Goal: Task Accomplishment & Management: Complete application form

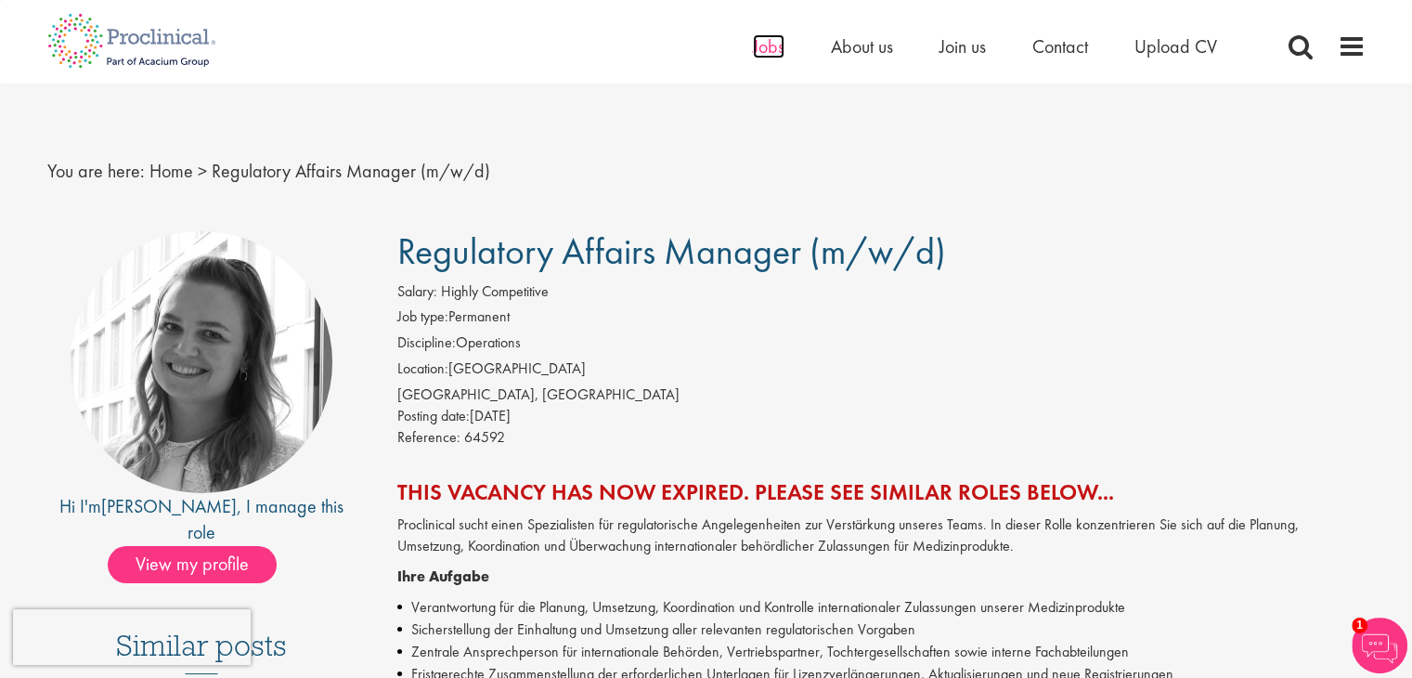
click at [777, 48] on span "Jobs" at bounding box center [769, 46] width 32 height 24
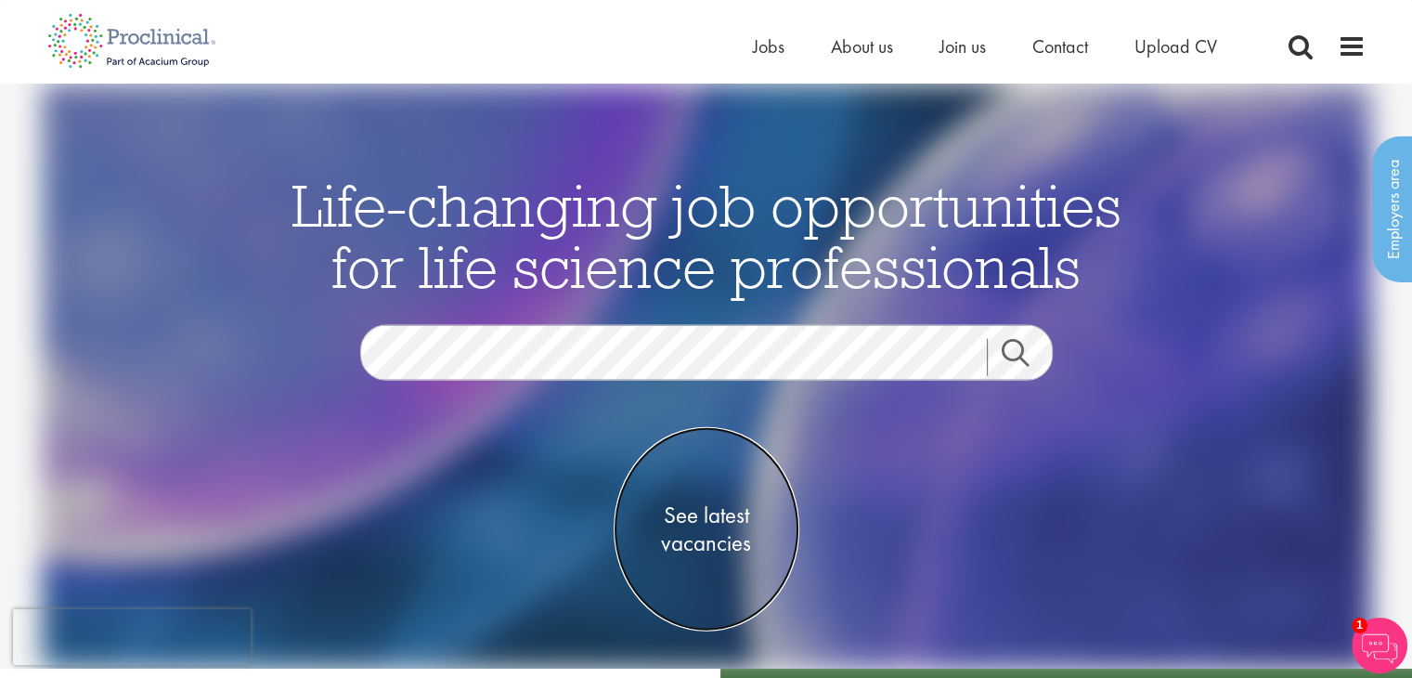
click at [711, 546] on span "See latest vacancies" at bounding box center [707, 528] width 186 height 56
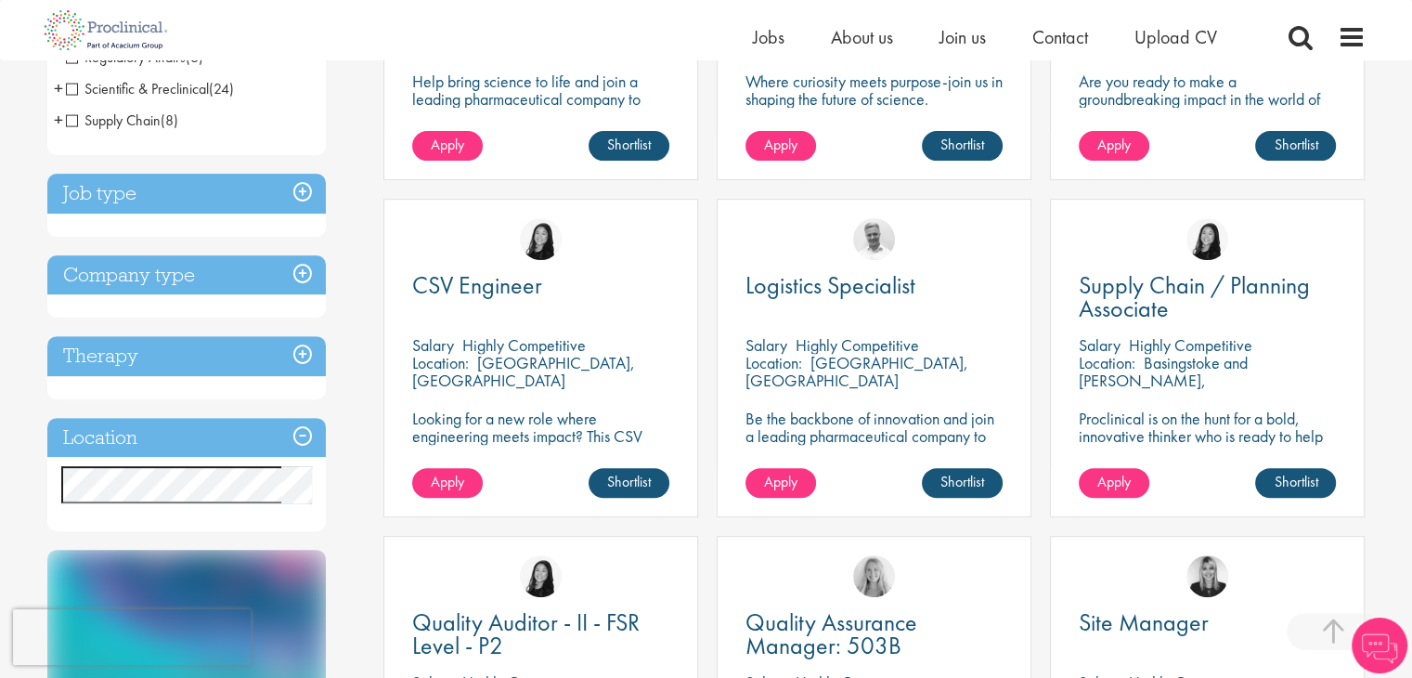
scroll to position [650, 0]
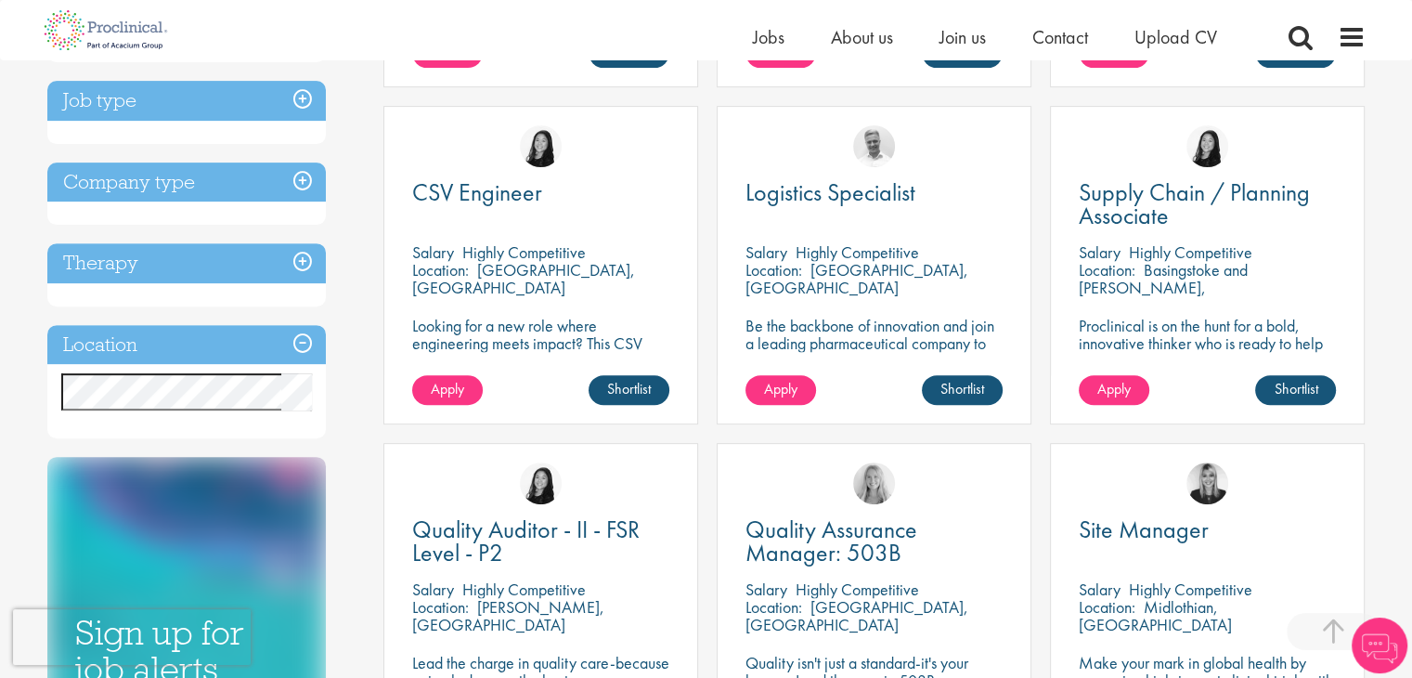
click at [242, 352] on h3 "Location" at bounding box center [186, 345] width 278 height 40
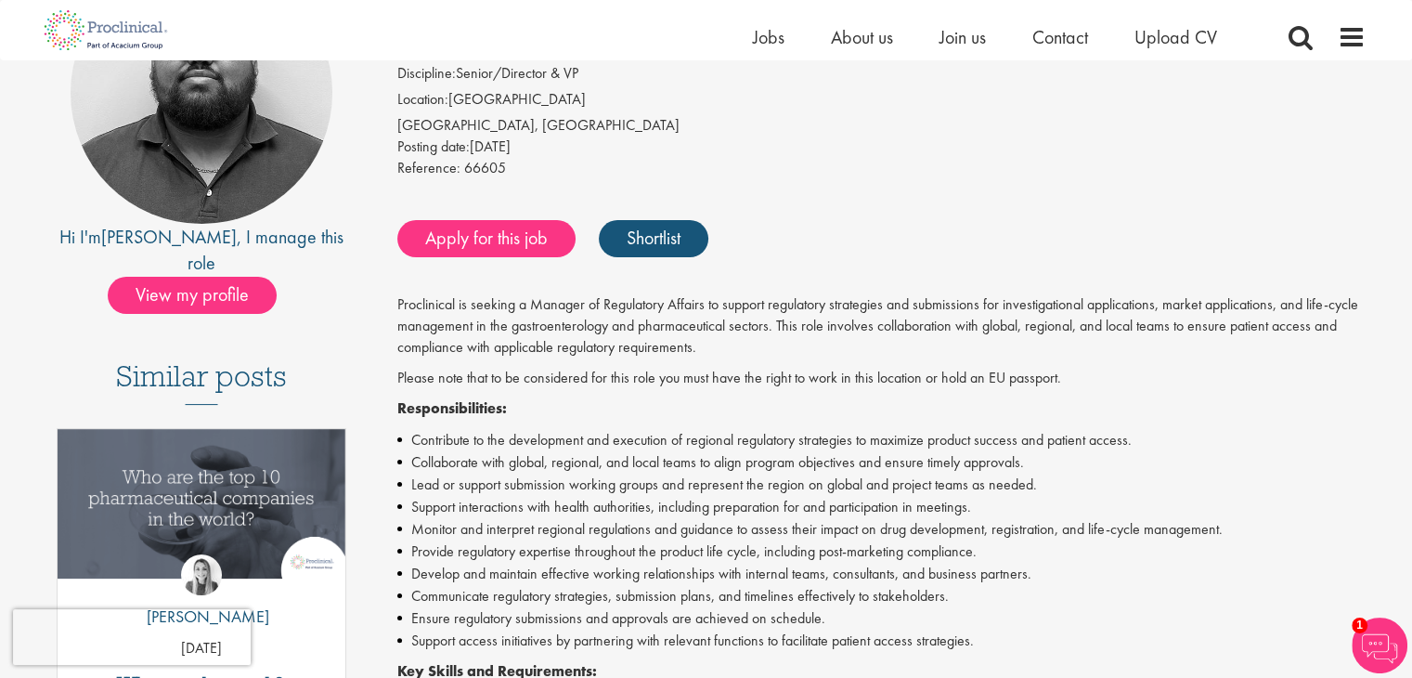
scroll to position [93, 0]
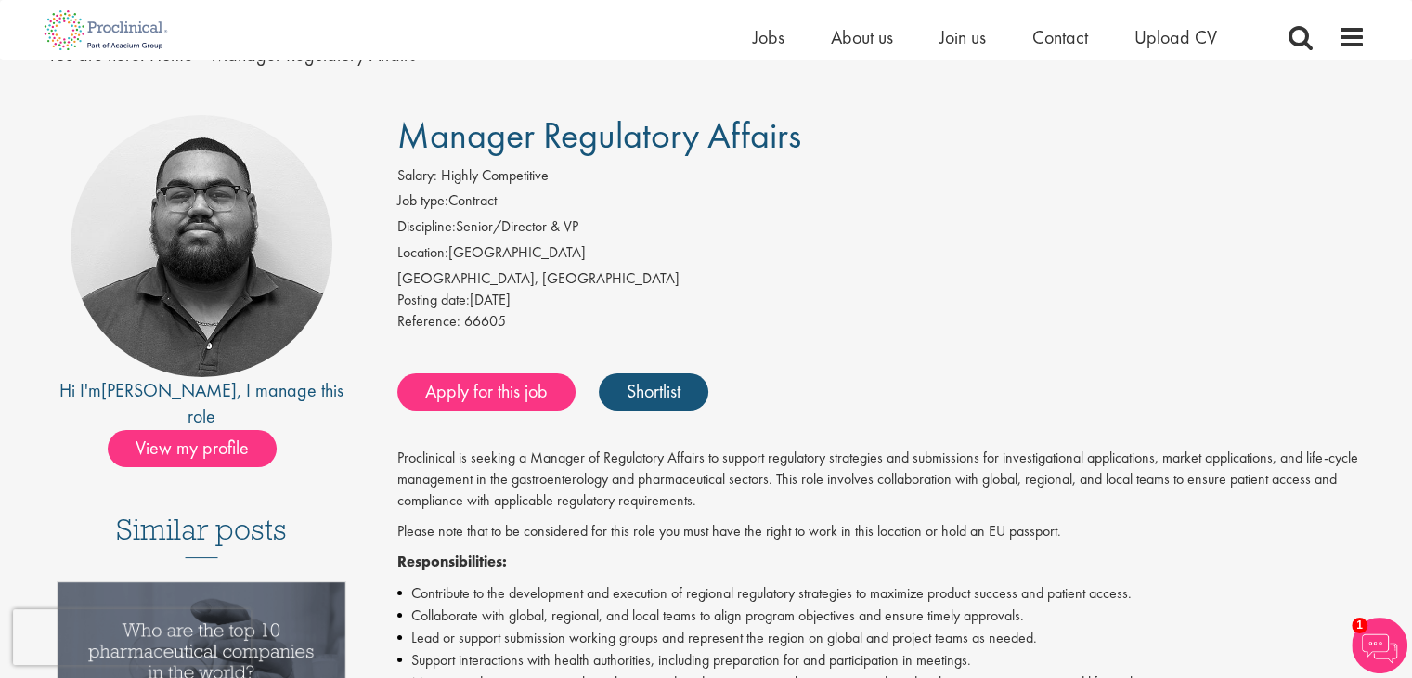
click at [1126, 172] on div "Salary: Highly Competitive" at bounding box center [881, 178] width 968 height 26
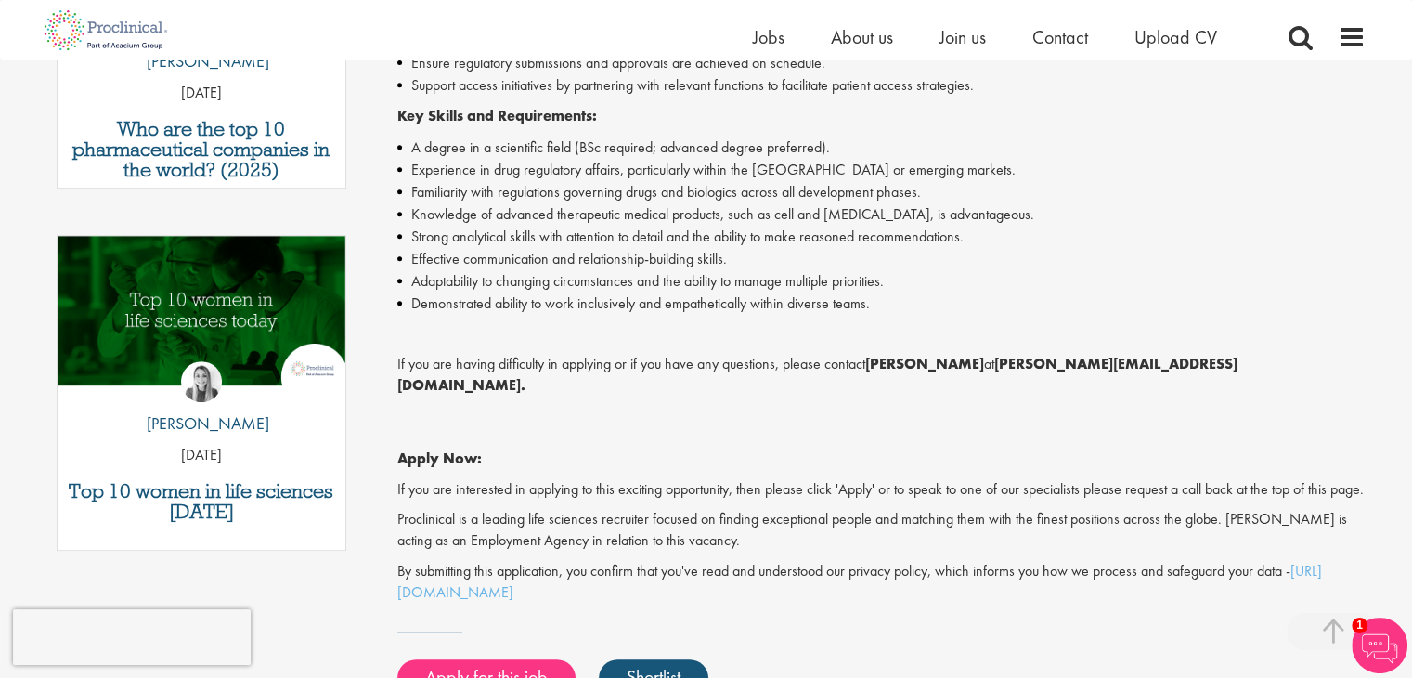
scroll to position [1021, 0]
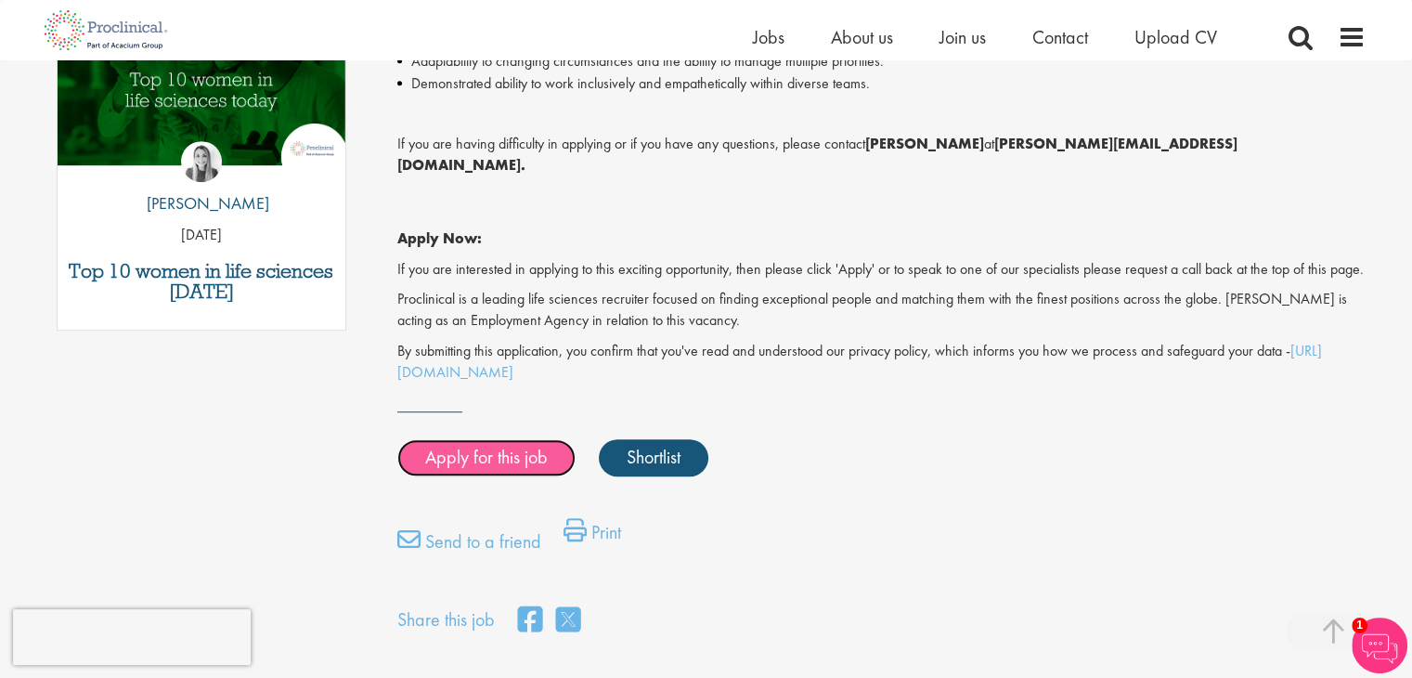
click at [465, 459] on link "Apply for this job" at bounding box center [486, 457] width 178 height 37
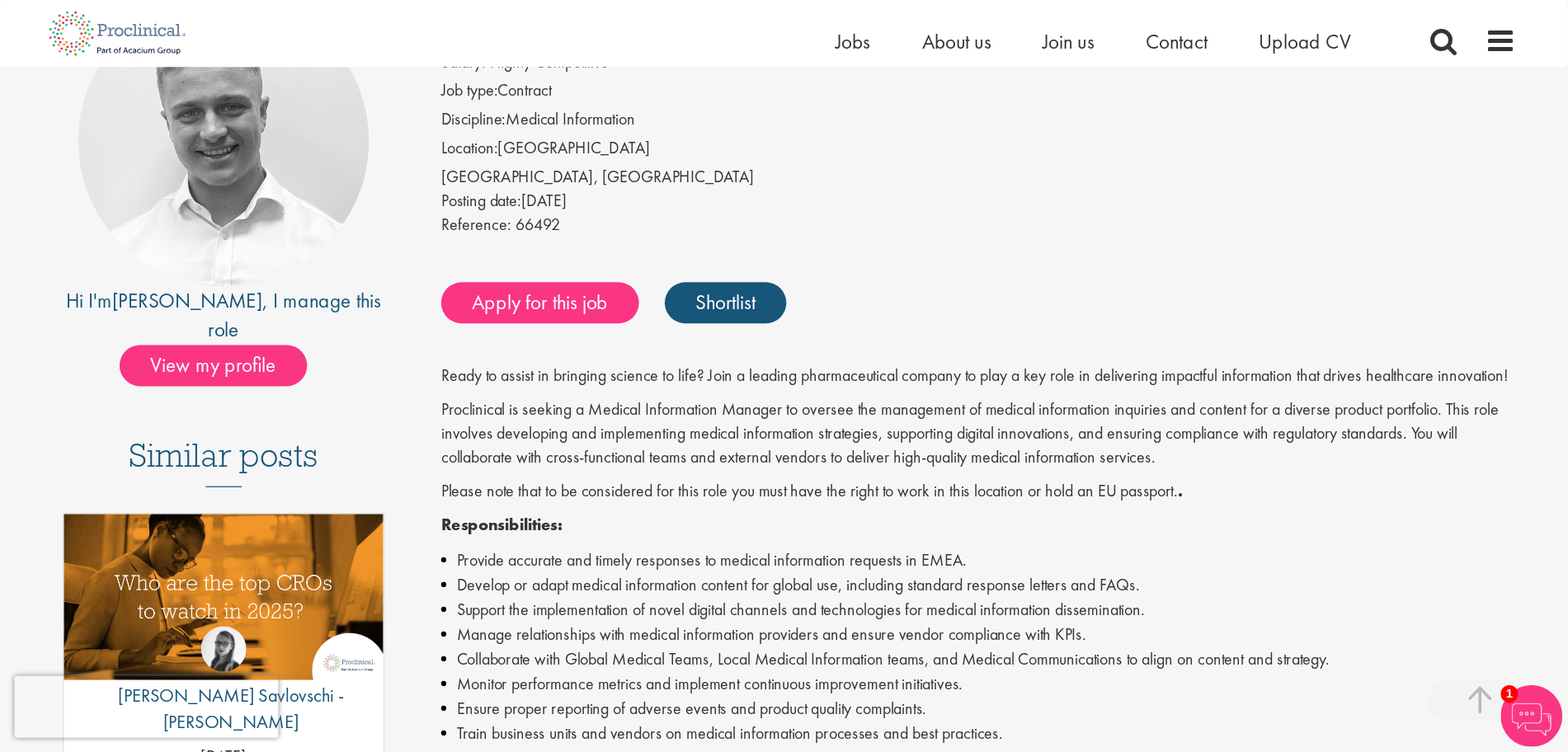
scroll to position [412, 0]
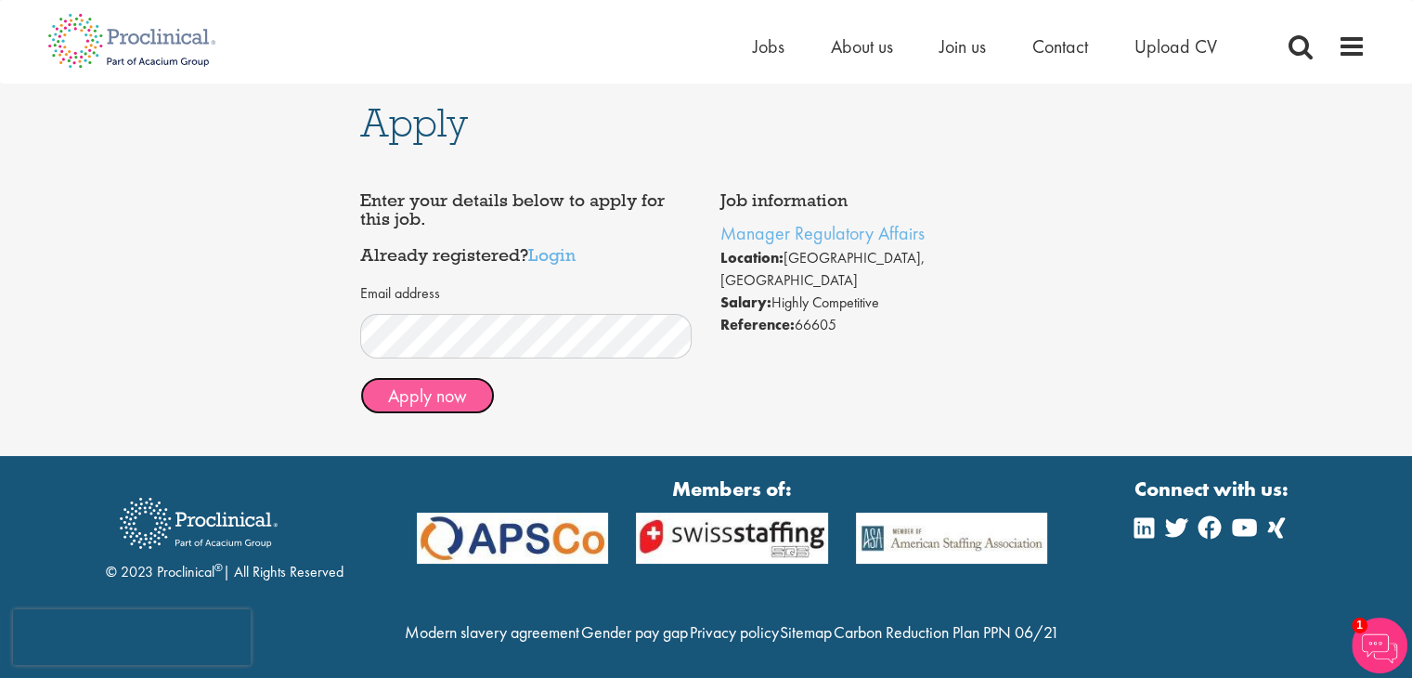
click at [467, 403] on button "Apply now" at bounding box center [427, 395] width 135 height 37
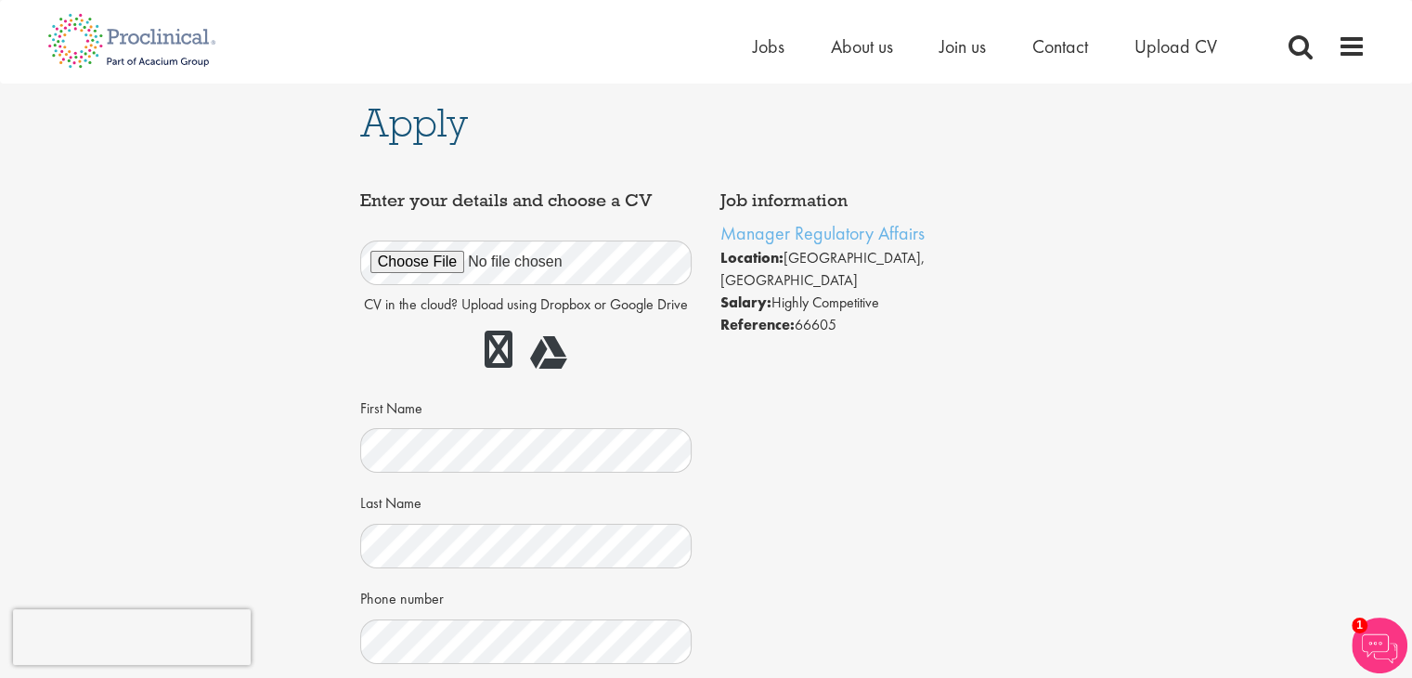
click at [1021, 198] on h4 "Job information" at bounding box center [886, 200] width 332 height 19
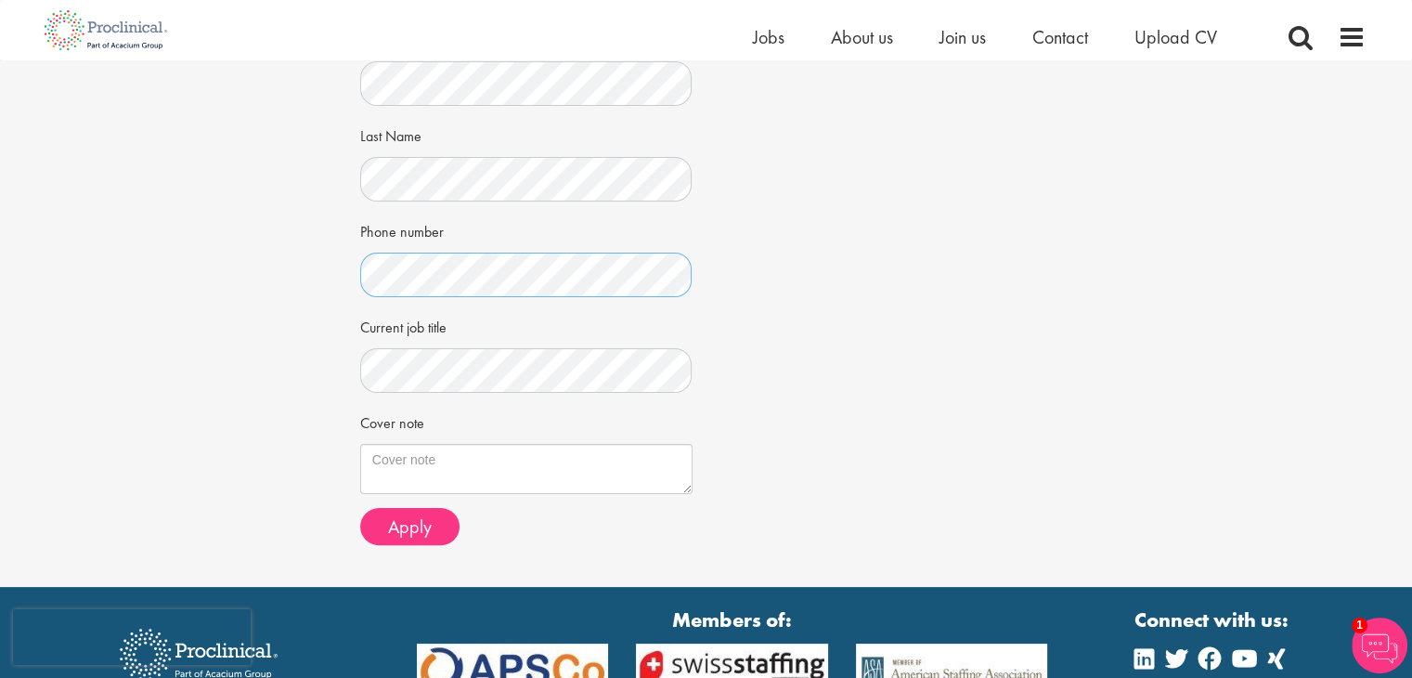
scroll to position [371, 0]
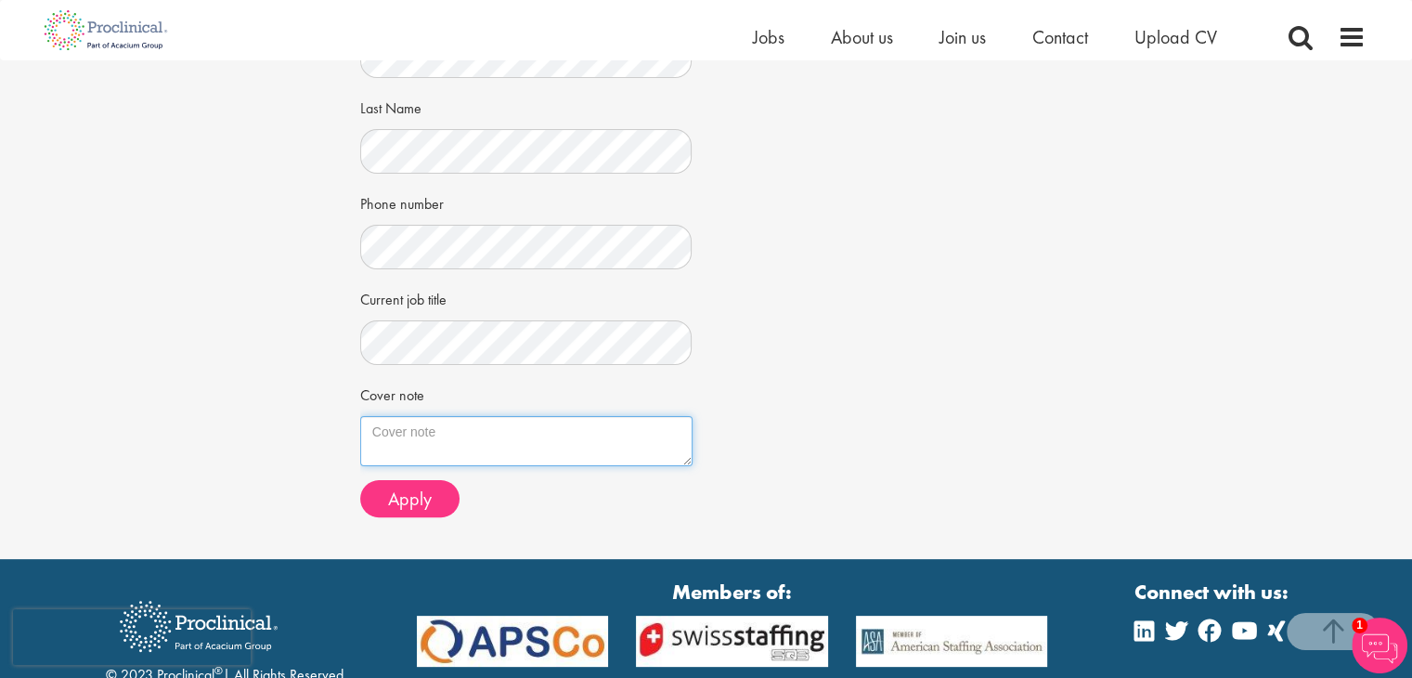
click at [642, 454] on textarea "Cover note" at bounding box center [526, 441] width 332 height 50
click at [1153, 314] on div "Apply Job information Manager Regulatory Affairs Location: Zürich, Switzerland …" at bounding box center [706, 124] width 1440 height 870
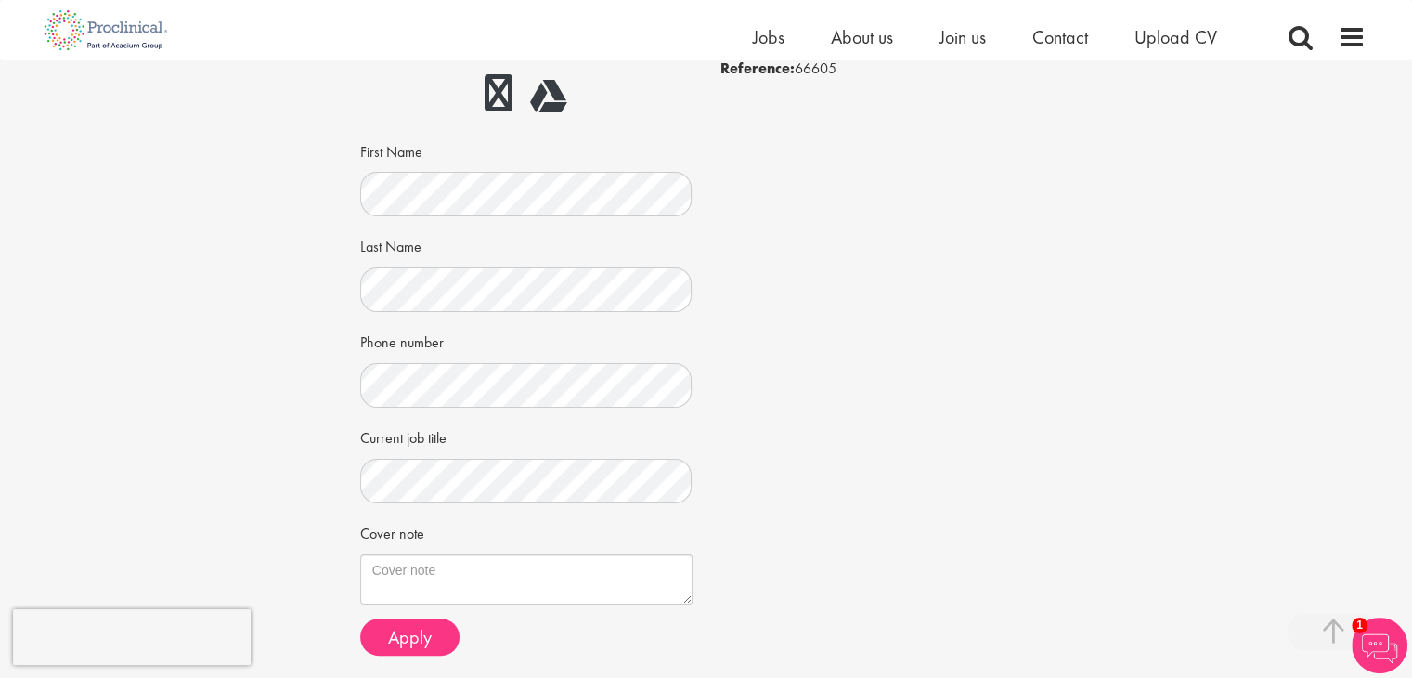
scroll to position [464, 0]
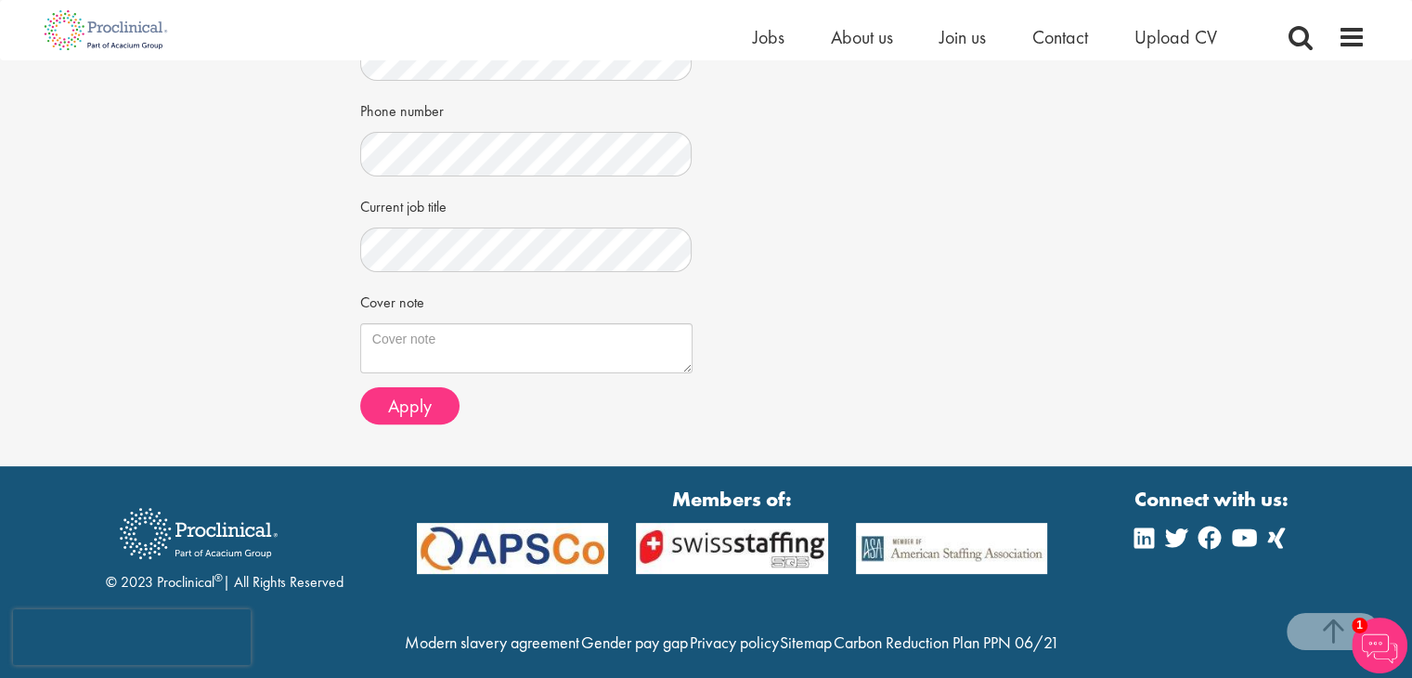
click at [1265, 161] on div "Apply Job information Manager Regulatory Affairs Location: Zürich, Switzerland …" at bounding box center [706, 31] width 1440 height 870
click at [327, 239] on div "Apply Job information Manager Regulatory Affairs Location: Zürich, Switzerland …" at bounding box center [706, 31] width 1440 height 870
click at [533, 333] on textarea "Cover note" at bounding box center [526, 348] width 332 height 50
paste textarea "Dear Hiring Team, I am excited to apply for the Manager Regulatory Affairs posi…"
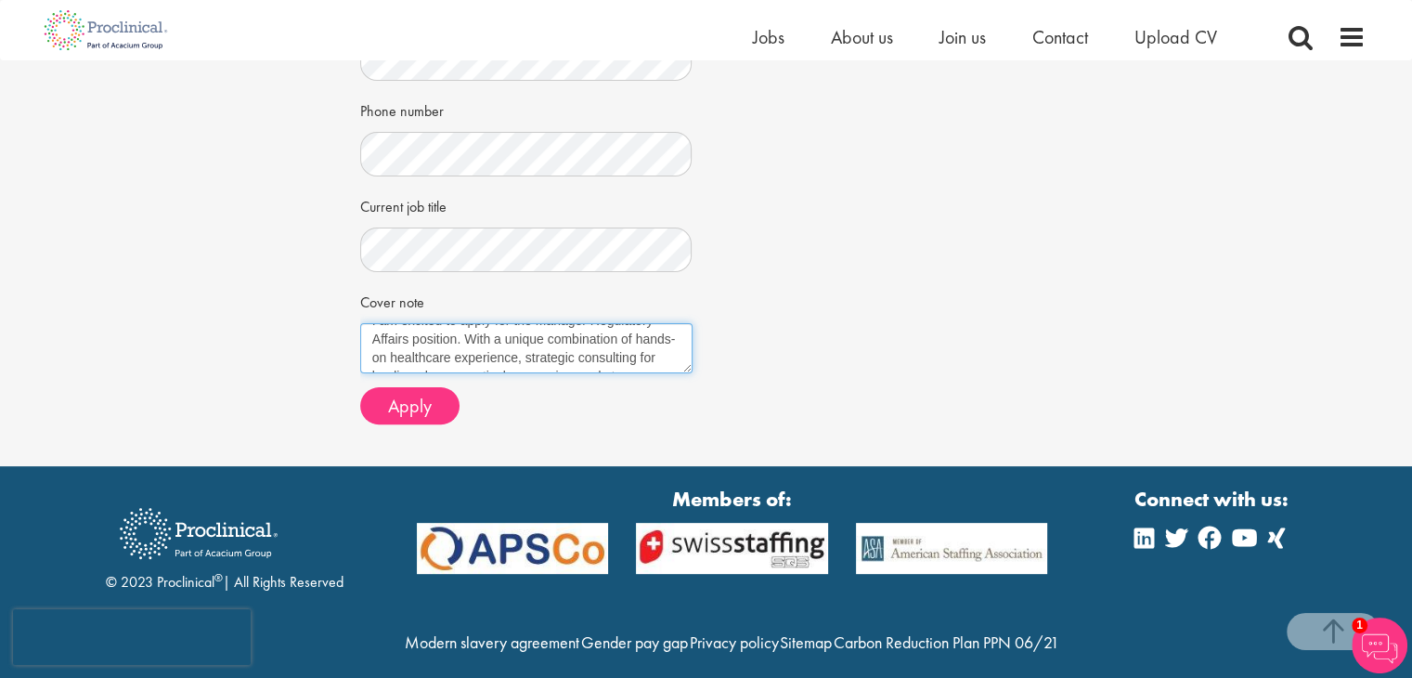
scroll to position [0, 0]
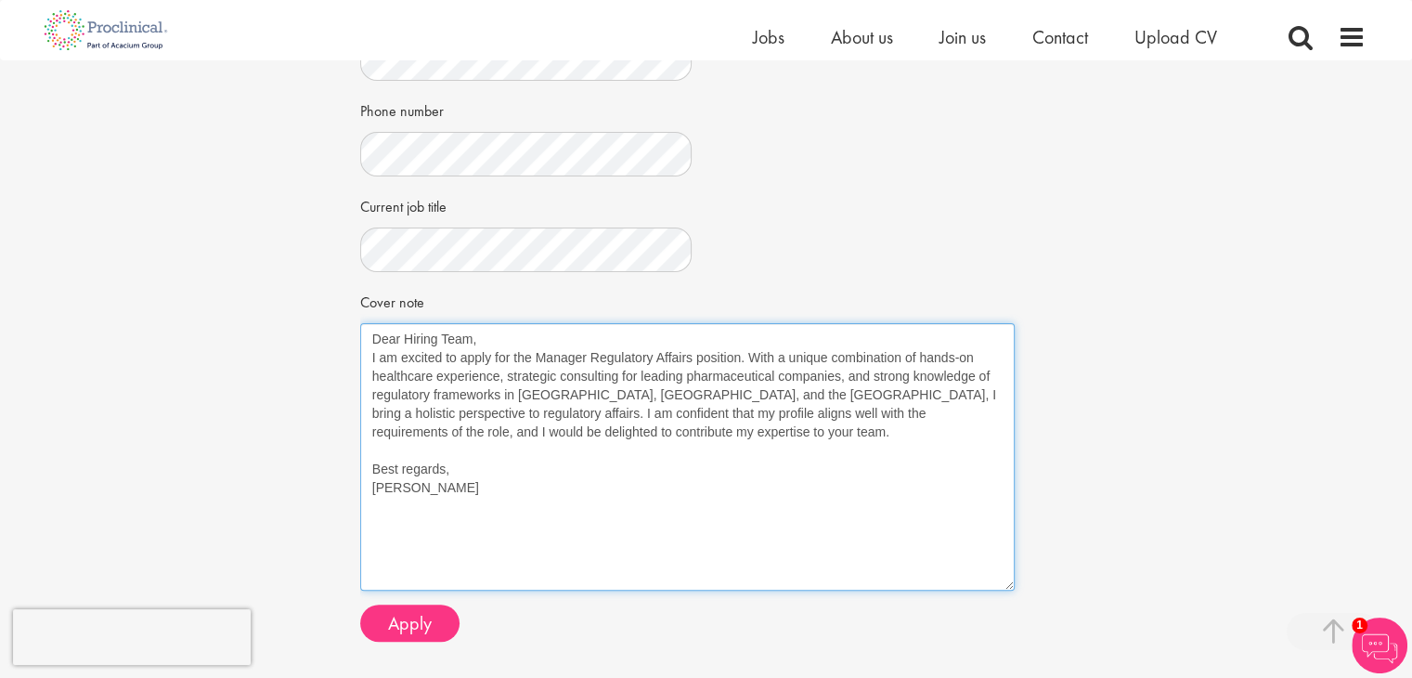
drag, startPoint x: 689, startPoint y: 369, endPoint x: 999, endPoint y: 588, distance: 379.6
click at [1000, 588] on textarea "Dear Hiring Team, I am excited to apply for the Manager Regulatory Affairs posi…" at bounding box center [687, 456] width 654 height 267
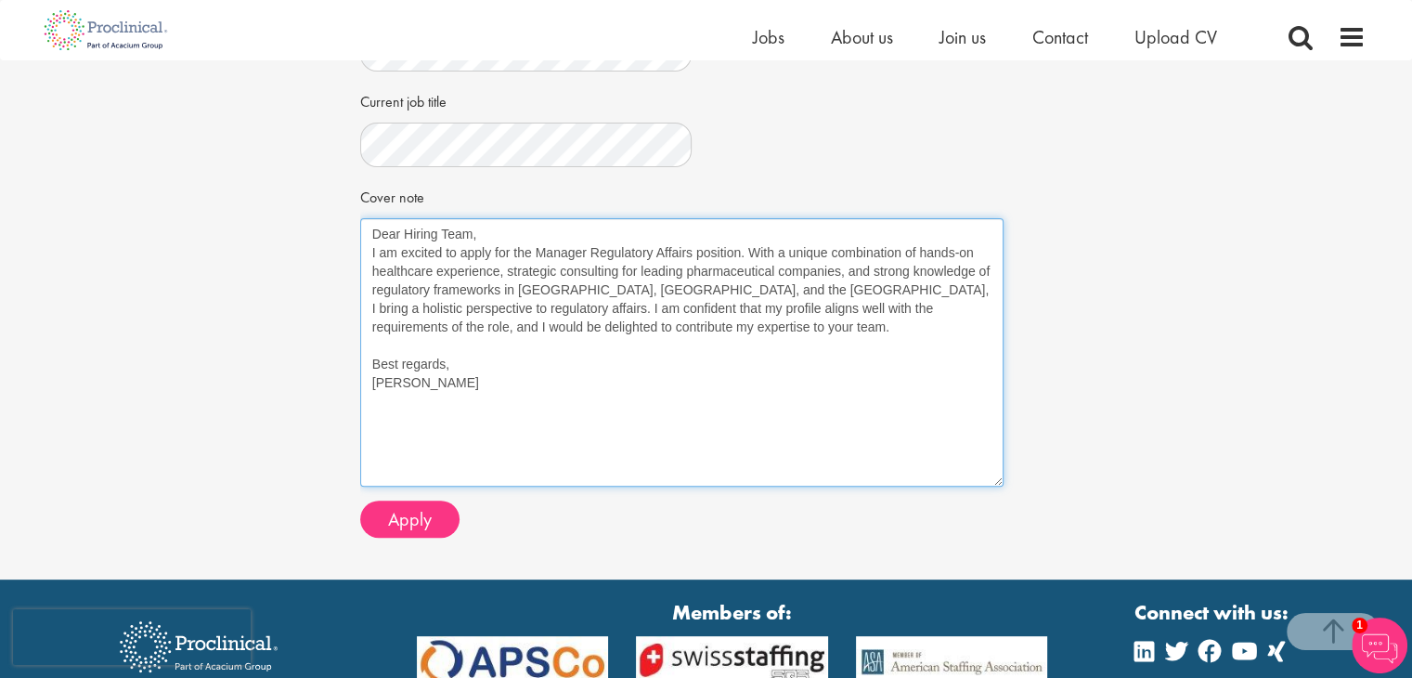
scroll to position [650, 0]
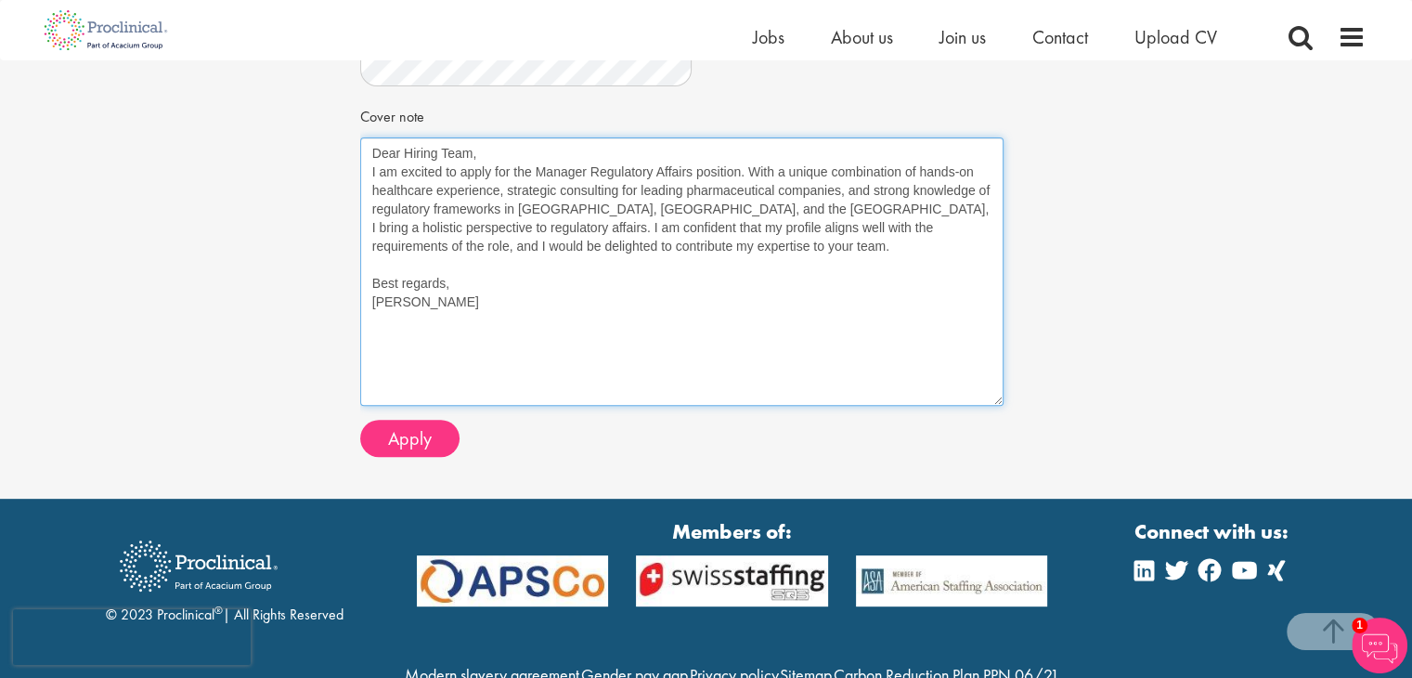
click at [494, 152] on textarea "Dear Hiring Team, I am excited to apply for the Manager Regulatory Affairs posi…" at bounding box center [681, 271] width 643 height 268
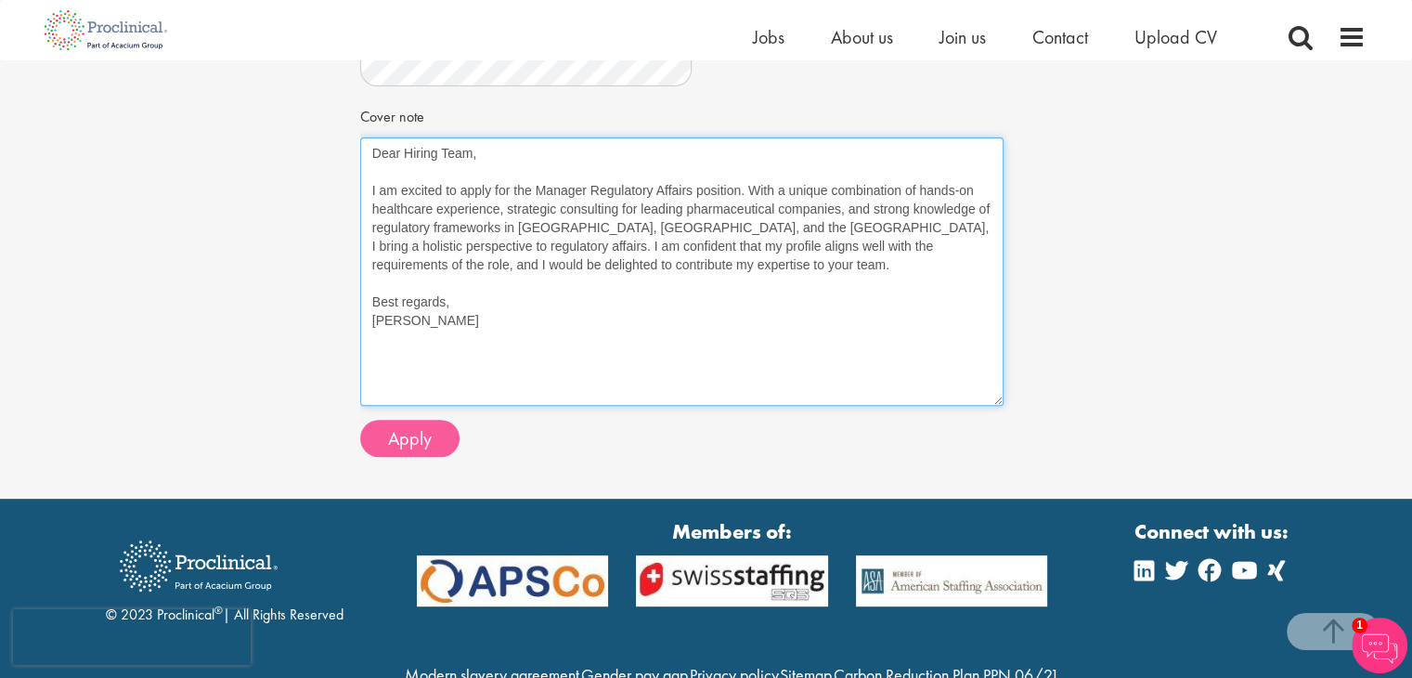
type textarea "Dear Hiring Team, I am excited to apply for the Manager Regulatory Affairs posi…"
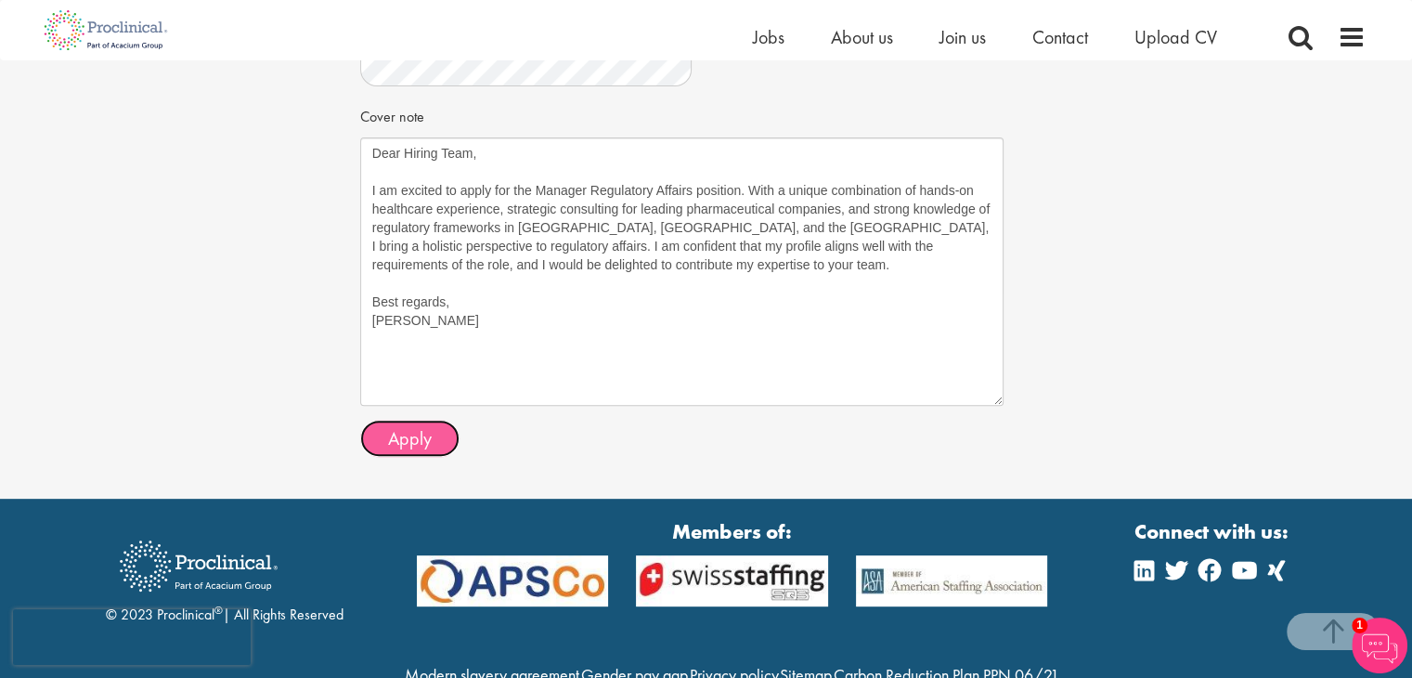
click at [405, 436] on span "Apply" at bounding box center [410, 438] width 44 height 24
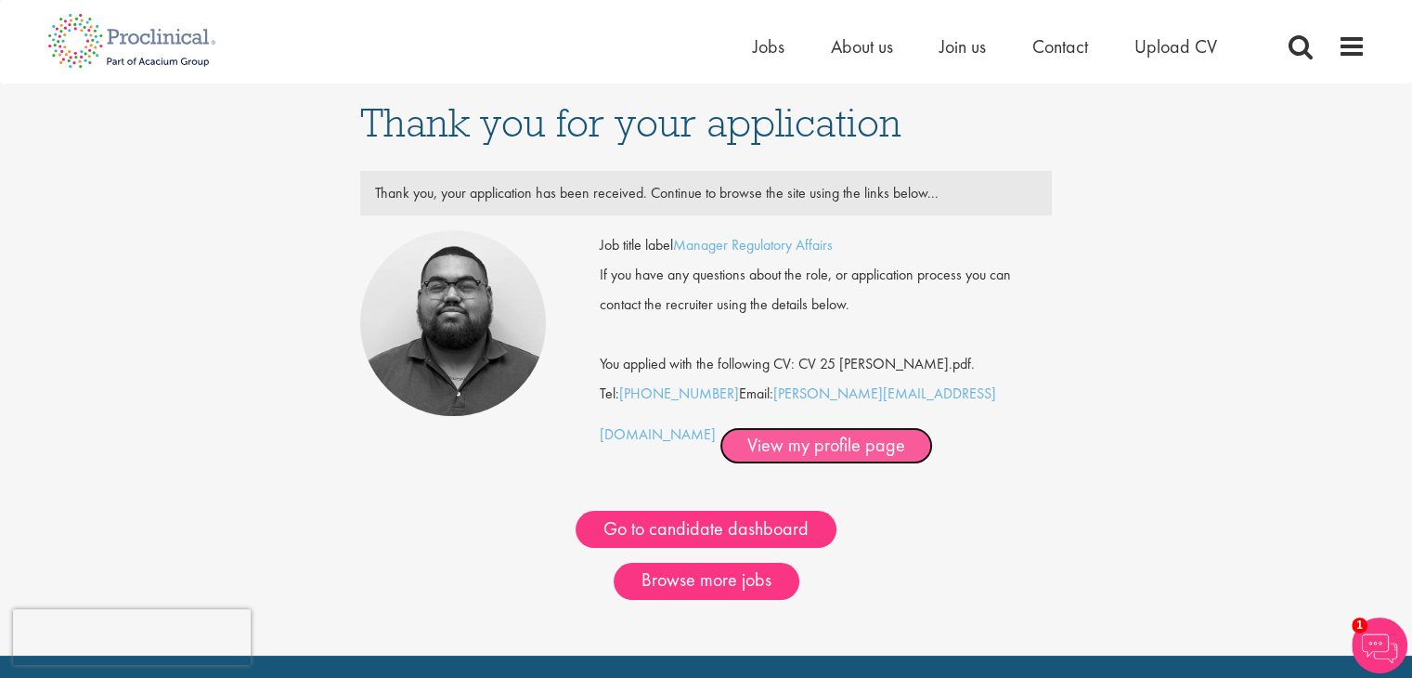
click at [719, 455] on link "View my profile page" at bounding box center [825, 445] width 213 height 37
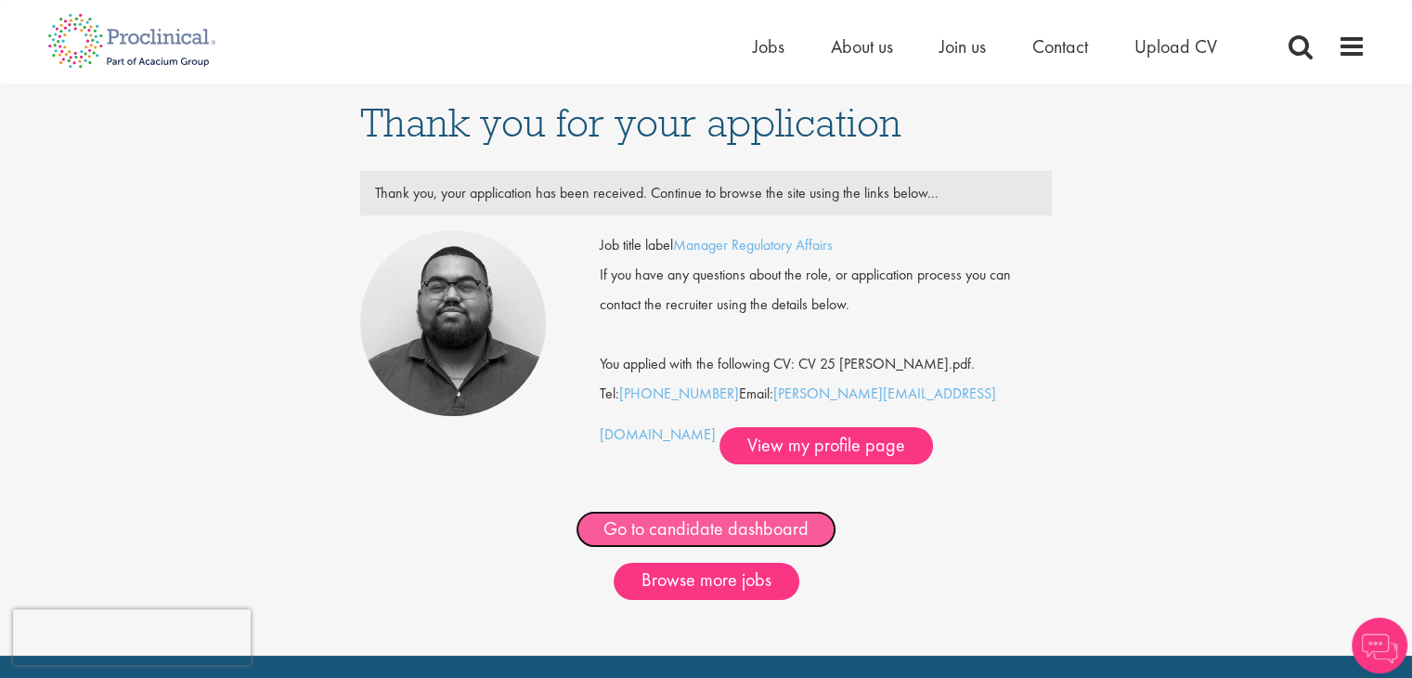
click at [783, 528] on link "Go to candidate dashboard" at bounding box center [706, 529] width 261 height 37
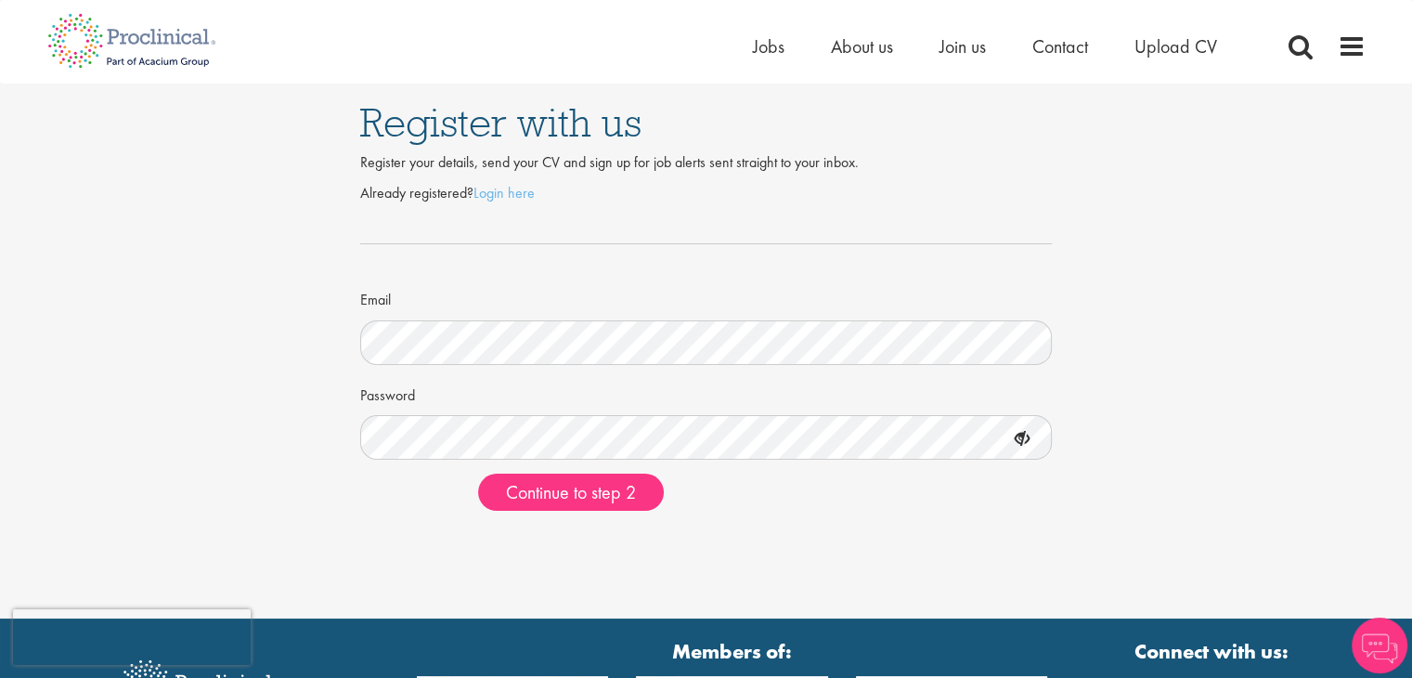
click at [787, 384] on div "Password" at bounding box center [706, 420] width 692 height 82
click at [788, 396] on div "Password" at bounding box center [706, 420] width 692 height 82
click at [478, 473] on button "Continue to step 2" at bounding box center [571, 491] width 186 height 37
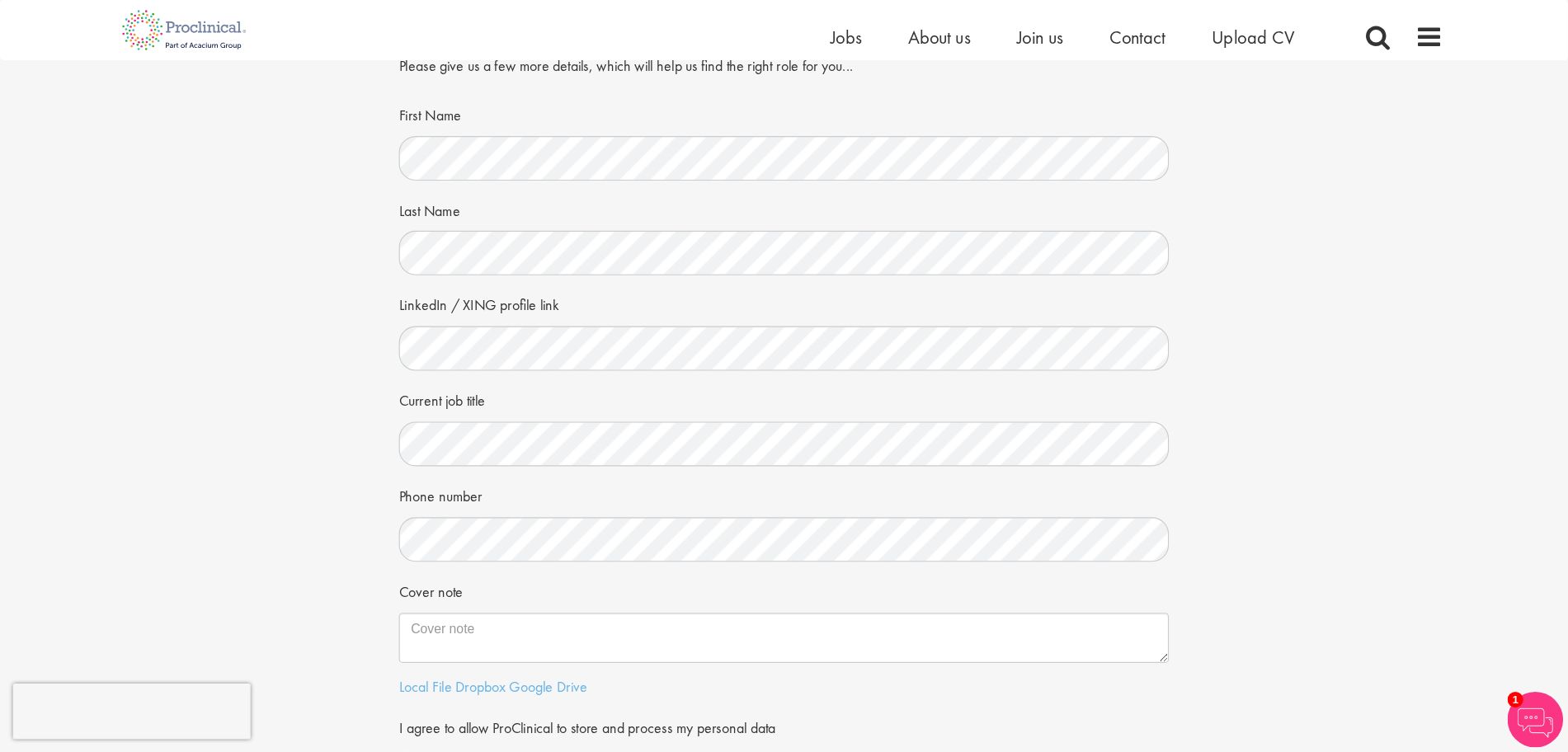
scroll to position [64, 0]
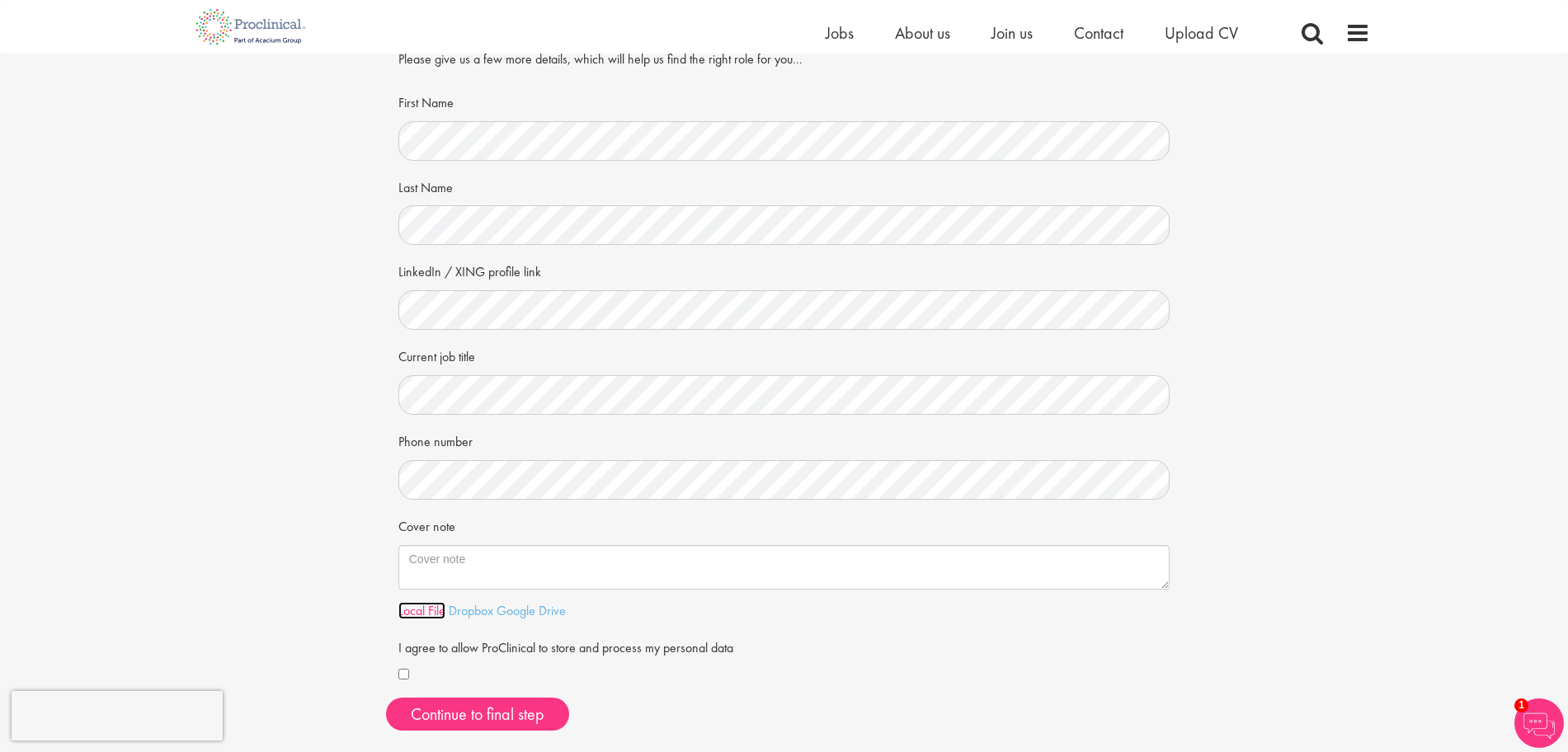
click at [410, 601] on link "Local File" at bounding box center [421, 610] width 47 height 17
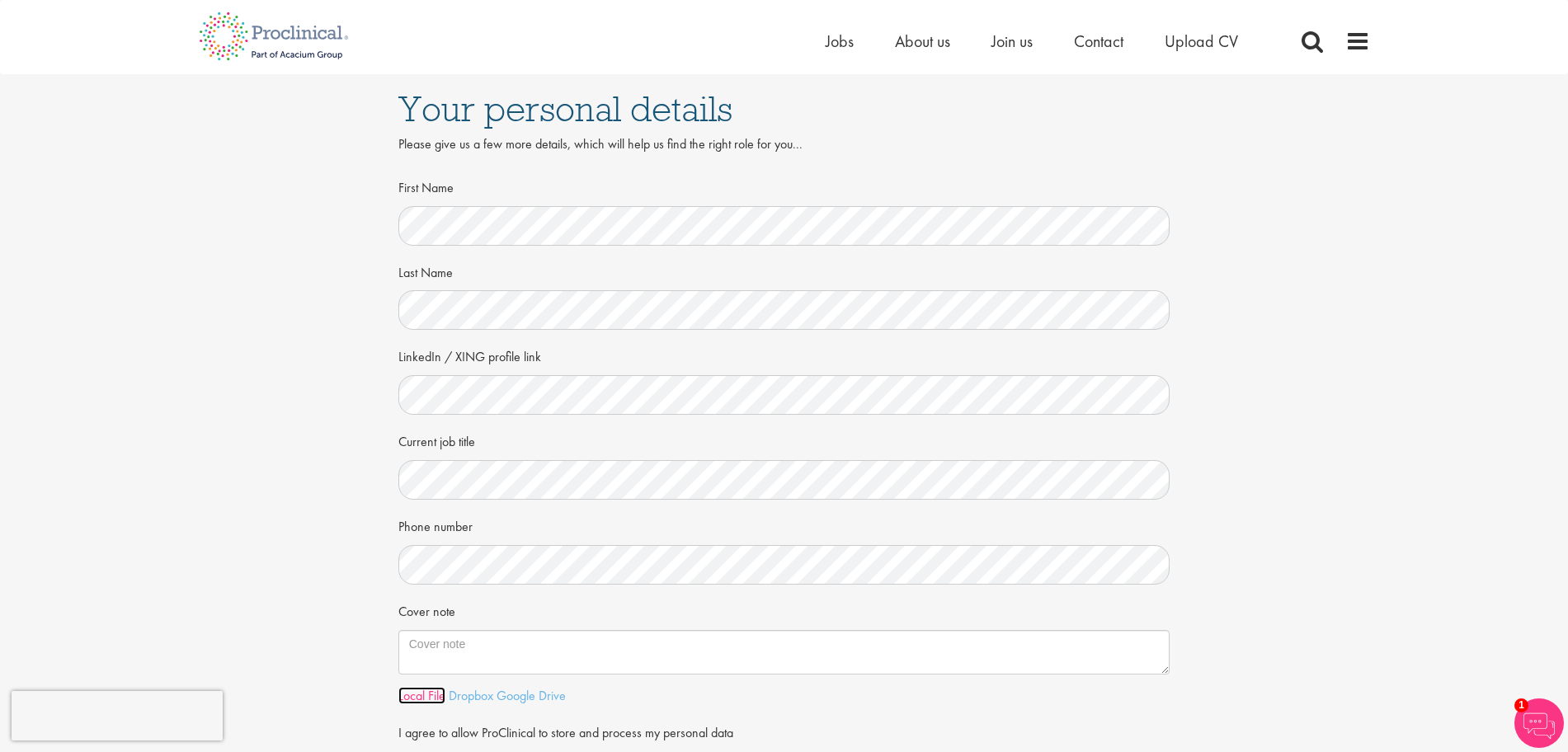
scroll to position [103, 0]
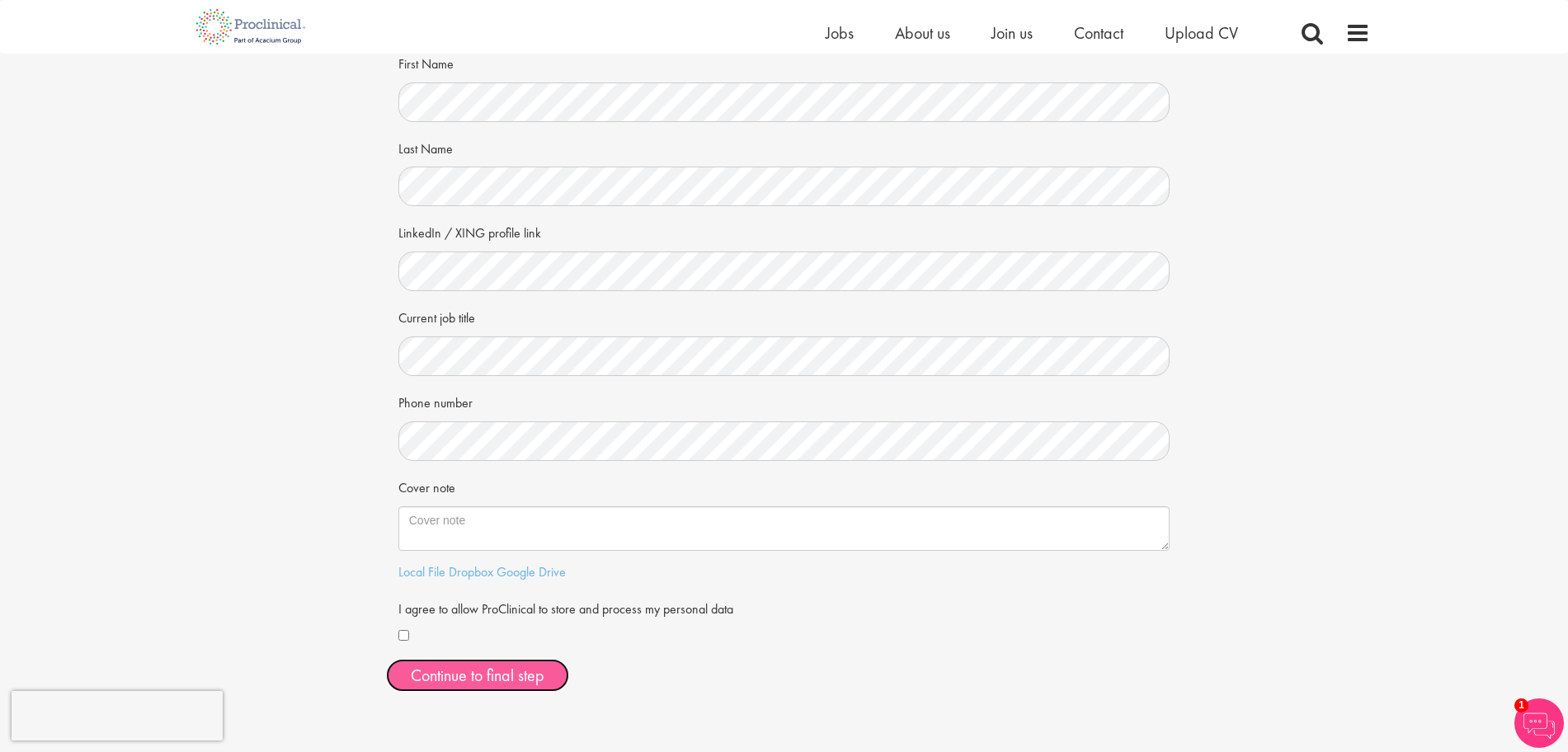
click at [544, 601] on button "Continue to final step" at bounding box center [477, 675] width 183 height 33
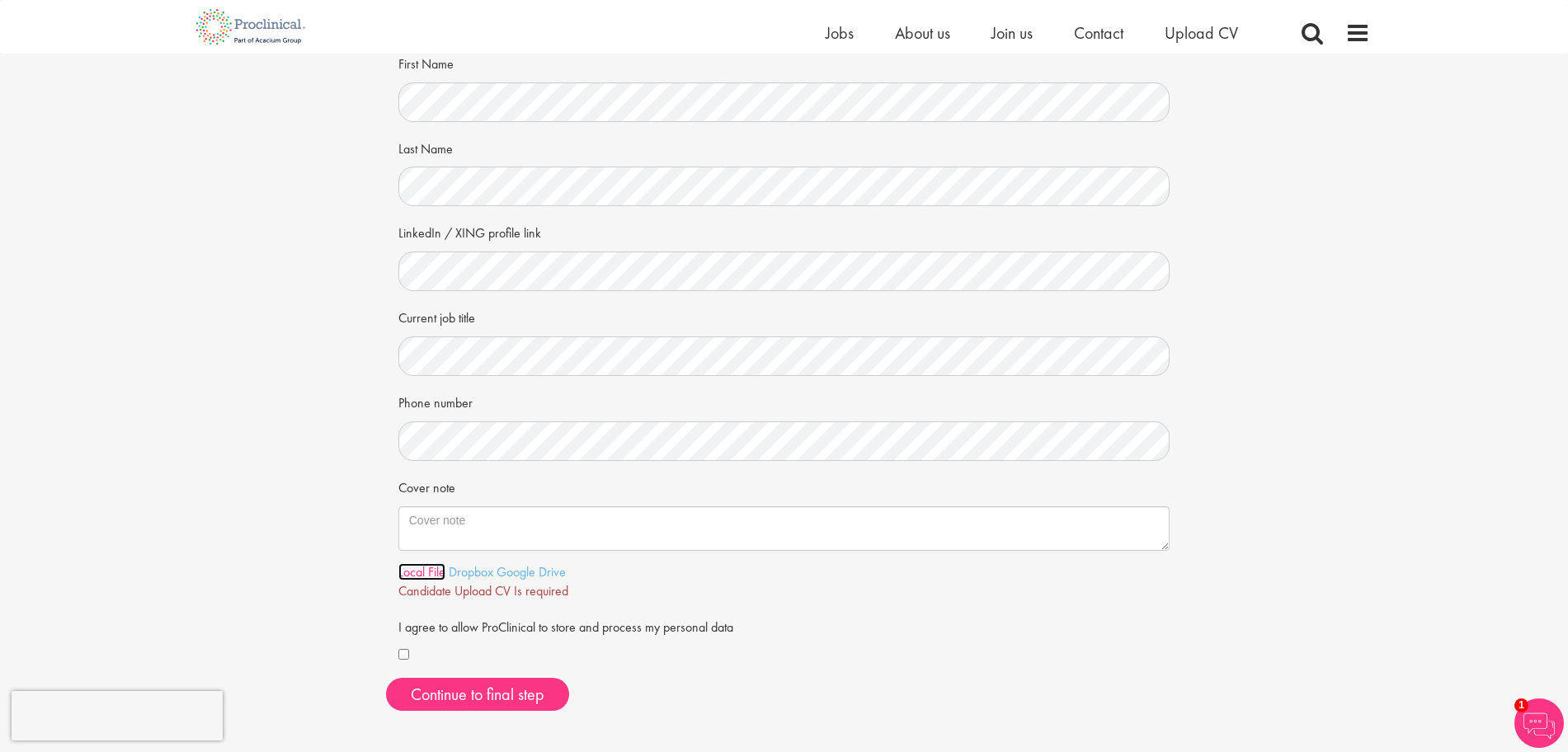
click at [428, 568] on link "Local File" at bounding box center [421, 571] width 47 height 17
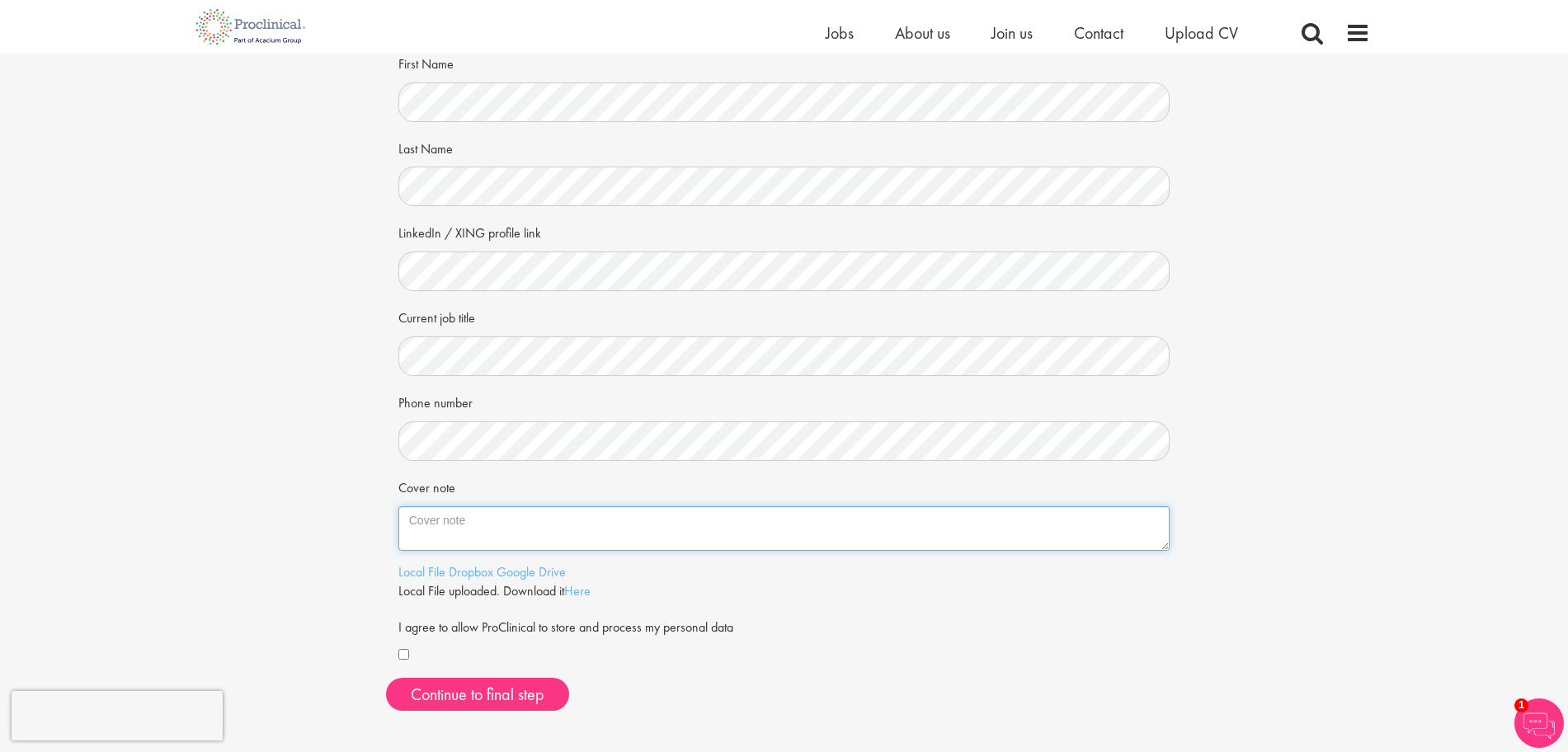
click at [436, 523] on textarea "Cover note" at bounding box center [784, 528] width 772 height 44
paste textarea "Dear Hiring Team, I am excited to apply for the Manager Regulatory Affairs posi…"
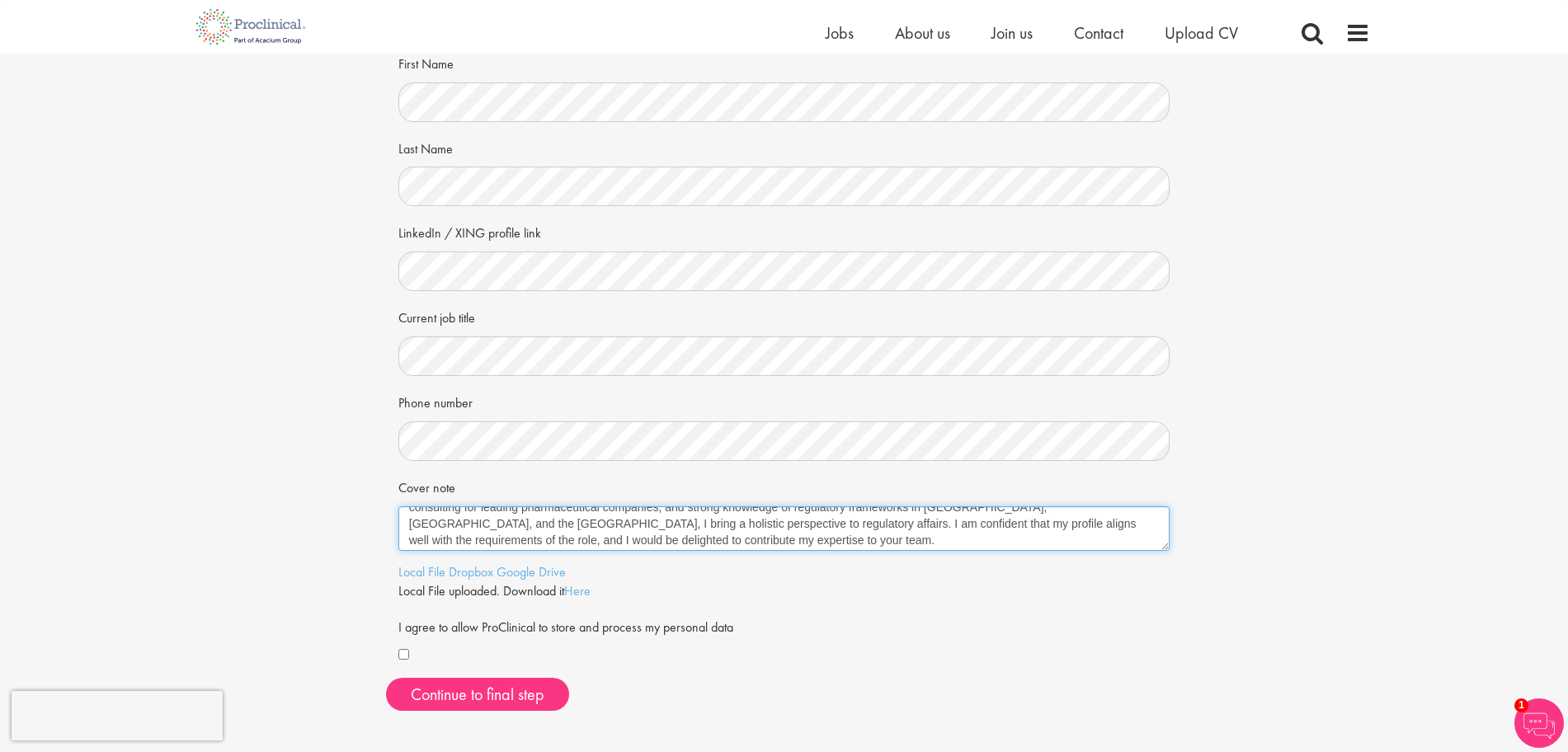
scroll to position [0, 0]
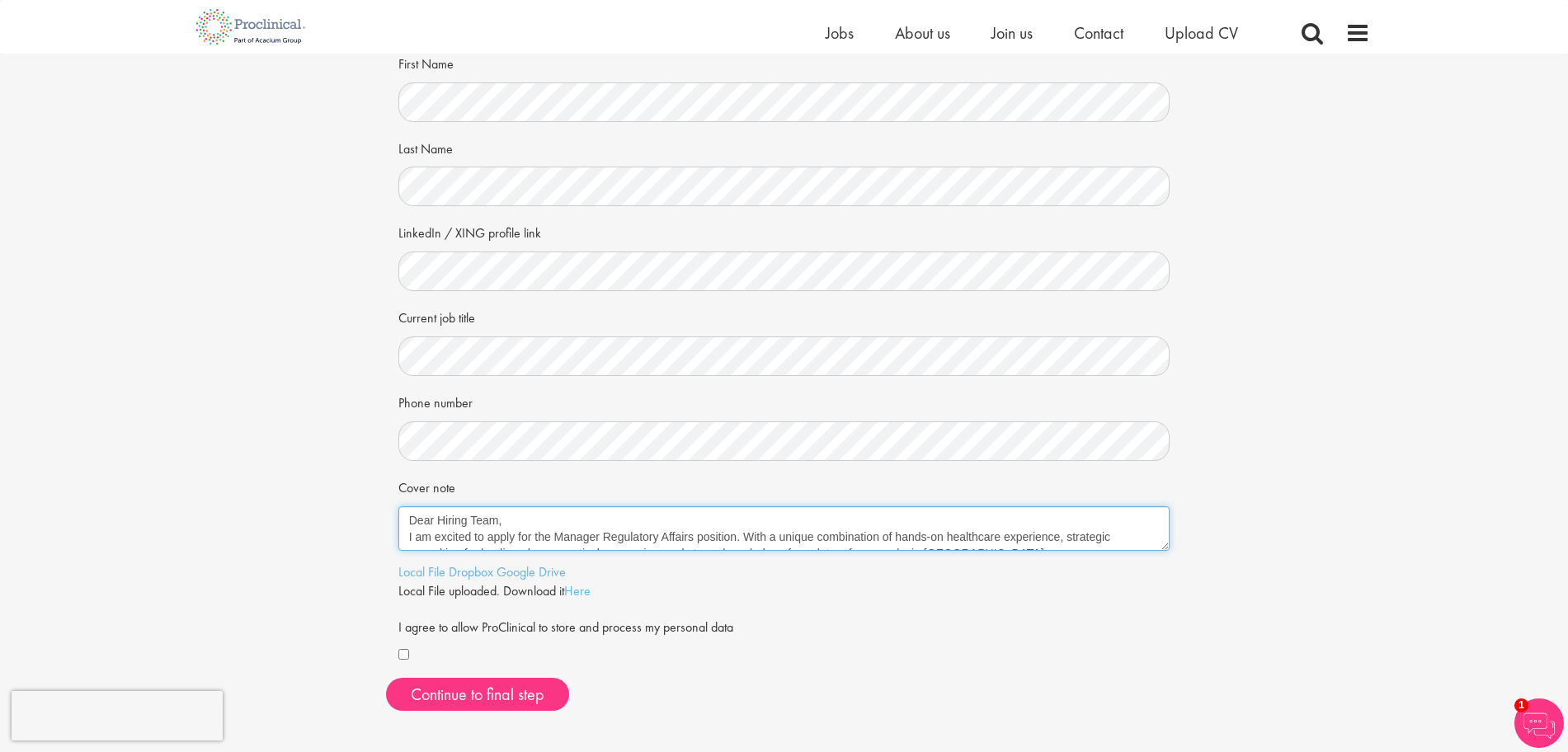
click at [507, 518] on textarea "Dear Hiring Team, I am excited to apply for the Manager Regulatory Affairs posi…" at bounding box center [784, 528] width 772 height 44
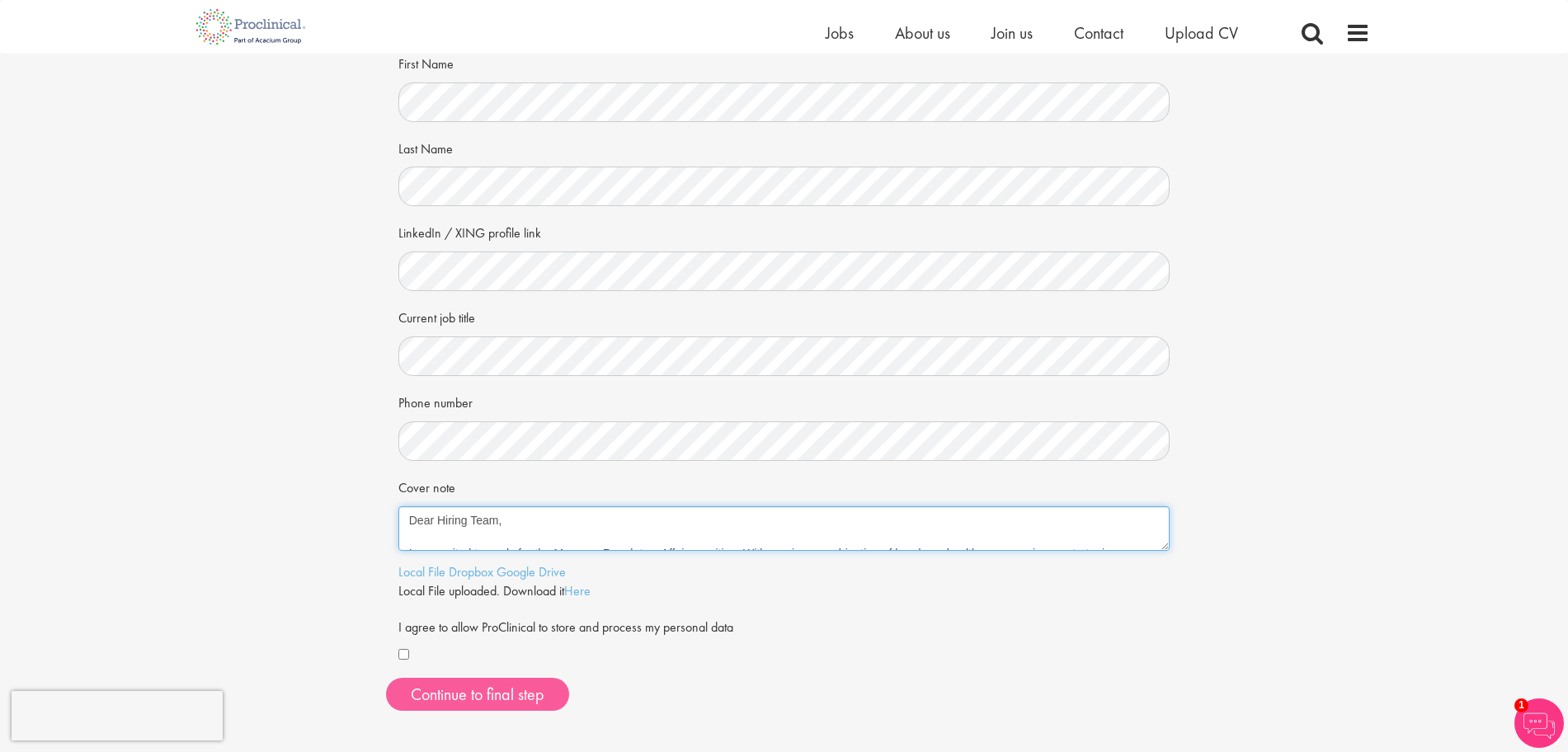
type textarea "Dear Hiring Team, I am excited to apply for the Manager Regulatory Affairs posi…"
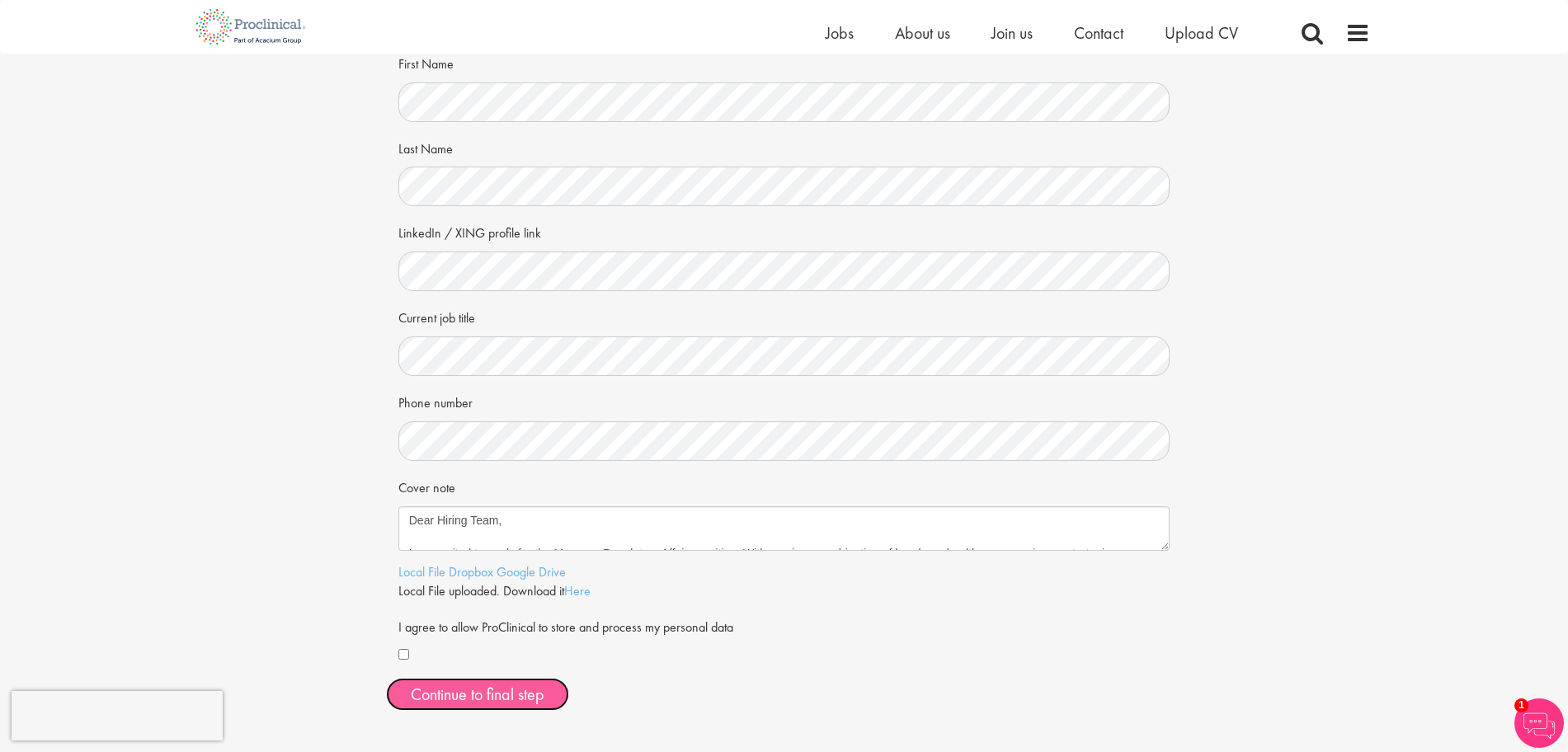
click at [507, 601] on span "Continue to final step" at bounding box center [477, 694] width 133 height 21
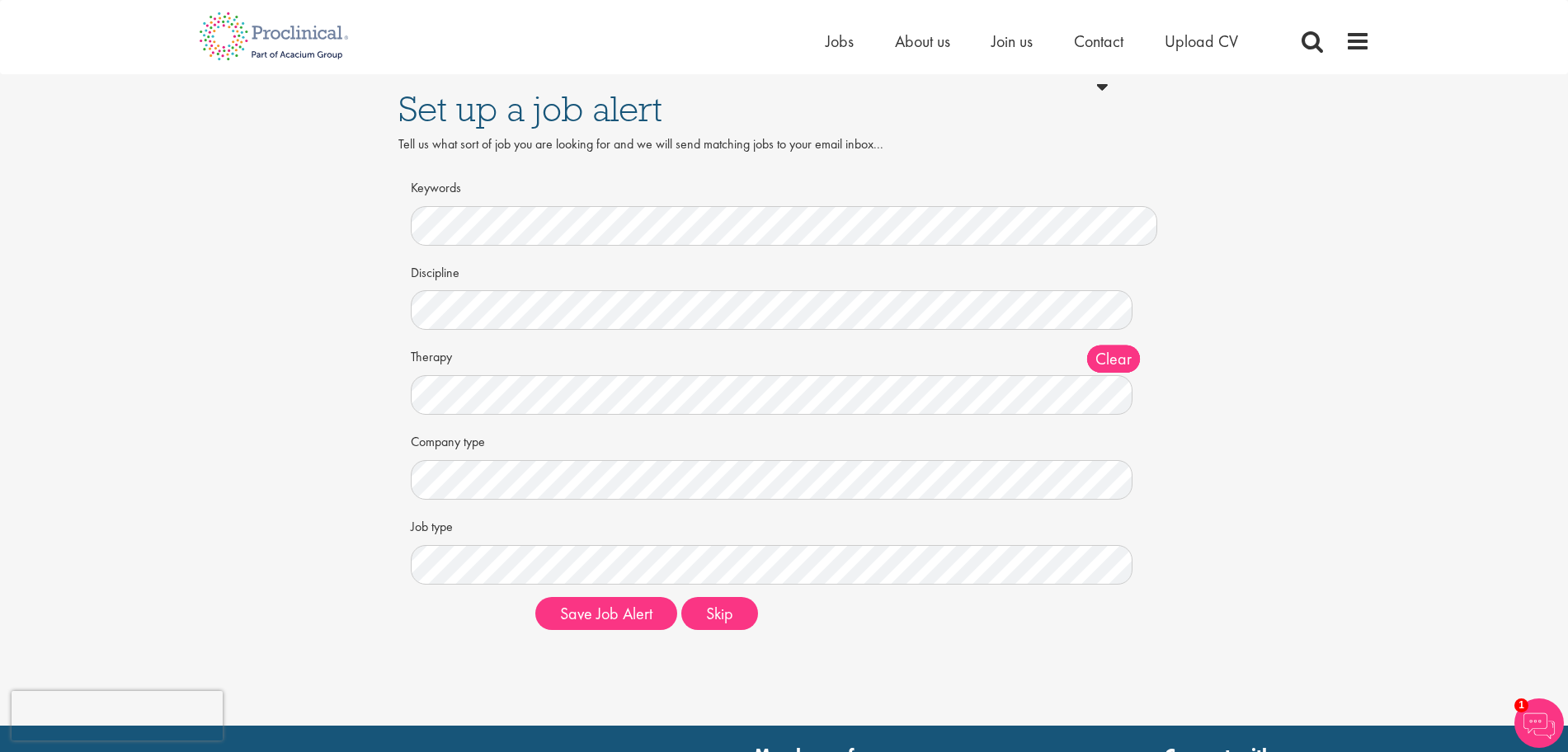
click at [1362, 523] on div "Set up a job alert Tell us what sort of job you are looking for and we will sen…" at bounding box center [784, 359] width 1592 height 568
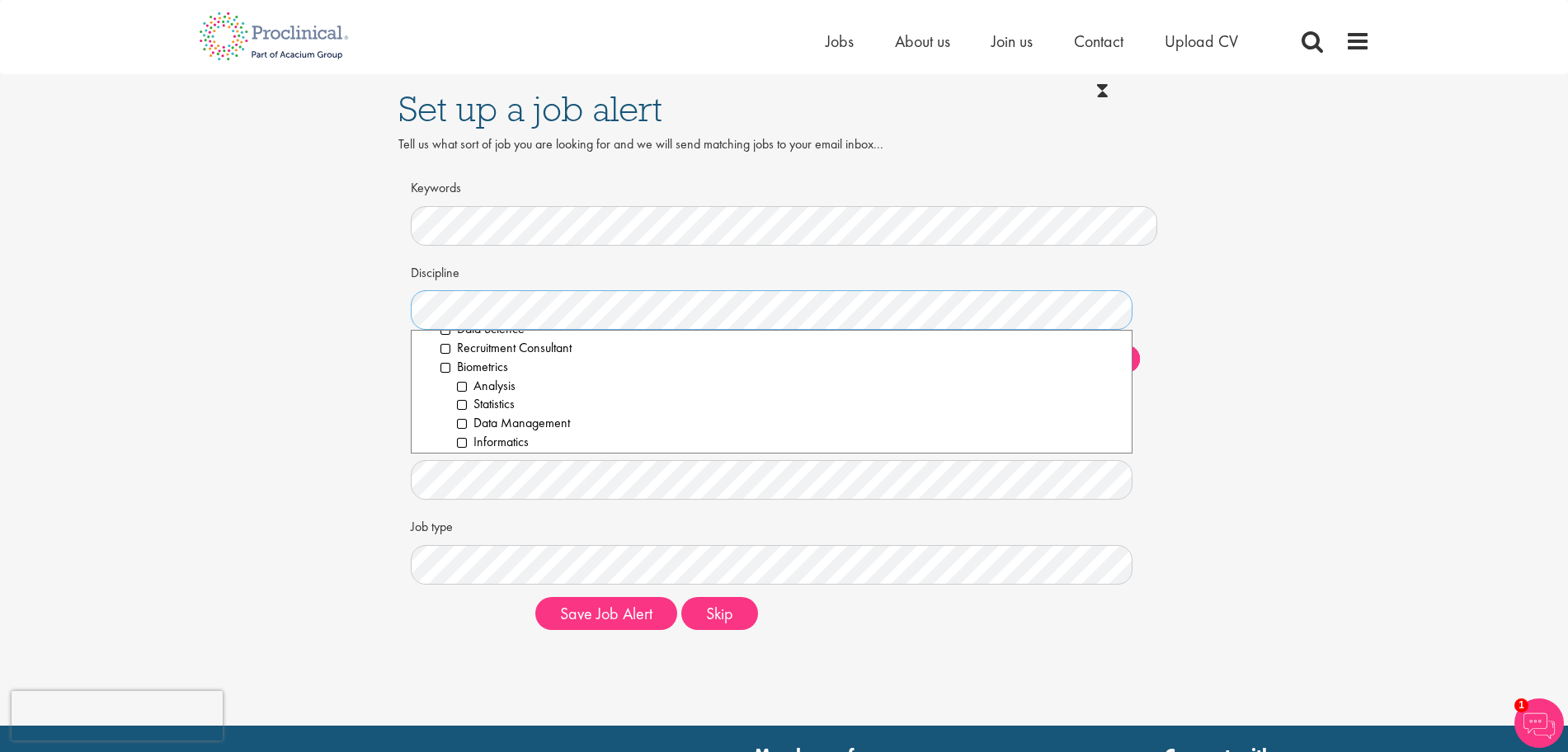
scroll to position [103, 0]
click at [461, 340] on li "Analysis" at bounding box center [788, 339] width 663 height 19
click at [442, 421] on li "Biometrics" at bounding box center [780, 423] width 680 height 19
click at [446, 420] on li "Biometrics" at bounding box center [780, 423] width 680 height 19
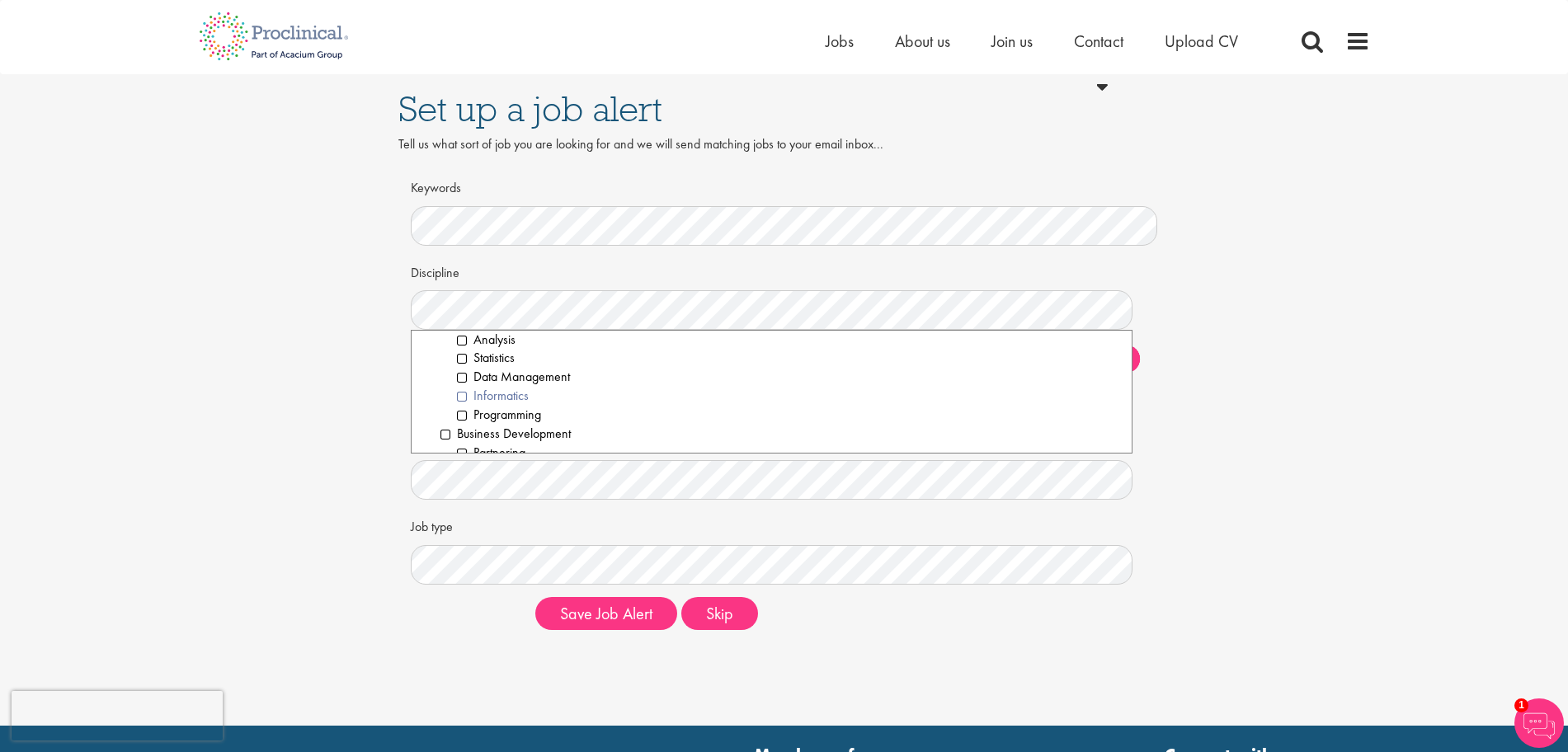
scroll to position [206, 0]
click at [463, 348] on li "Partnering" at bounding box center [788, 349] width 663 height 19
click at [464, 437] on li "Product development" at bounding box center [788, 443] width 663 height 19
click at [461, 381] on li "Distribution" at bounding box center [788, 380] width 663 height 19
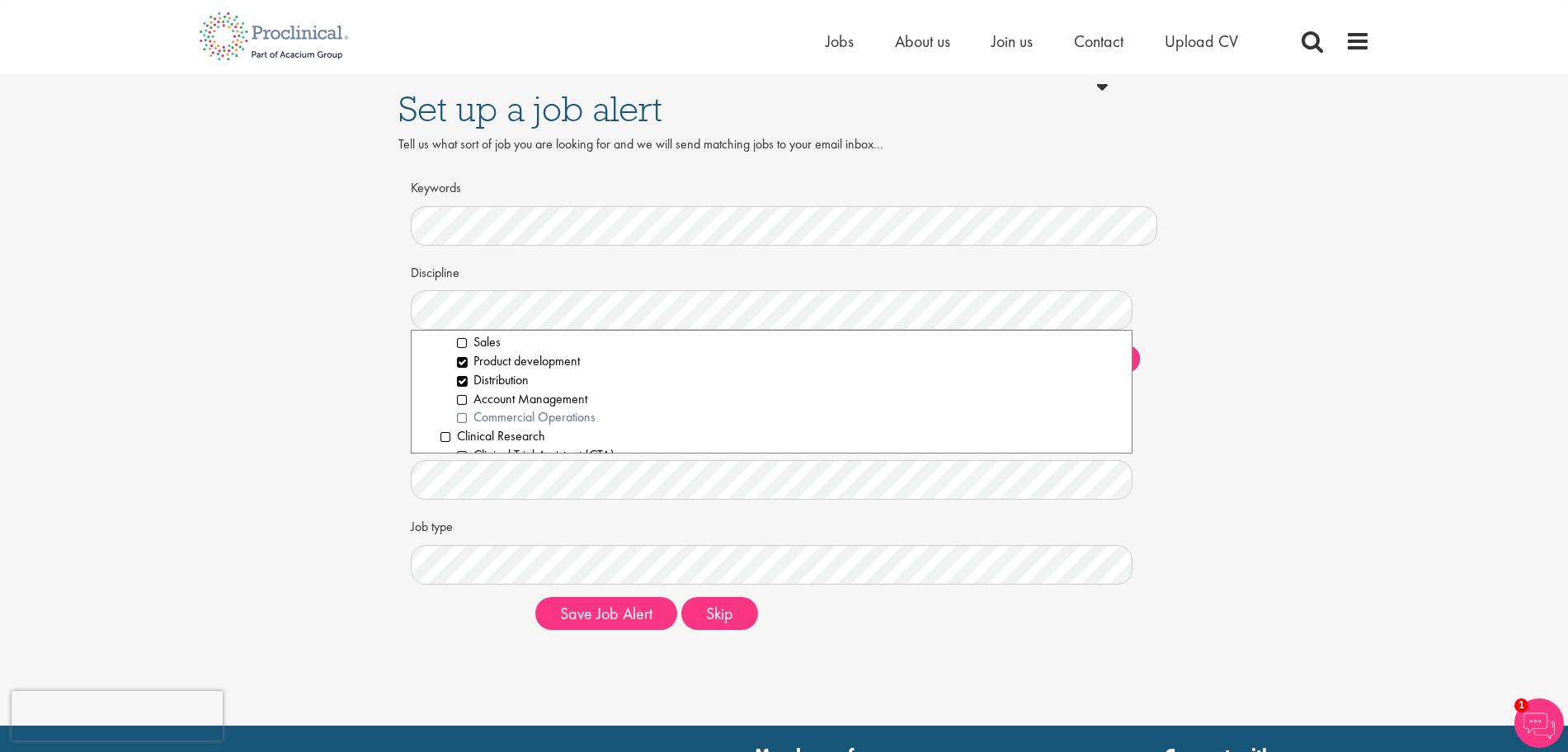
click at [458, 419] on li "Commercial Operations" at bounding box center [788, 416] width 663 height 19
click at [458, 398] on li "Account Management" at bounding box center [788, 399] width 663 height 19
click at [459, 387] on li "Project/Study Manager (CSM/CPM)" at bounding box center [788, 388] width 663 height 19
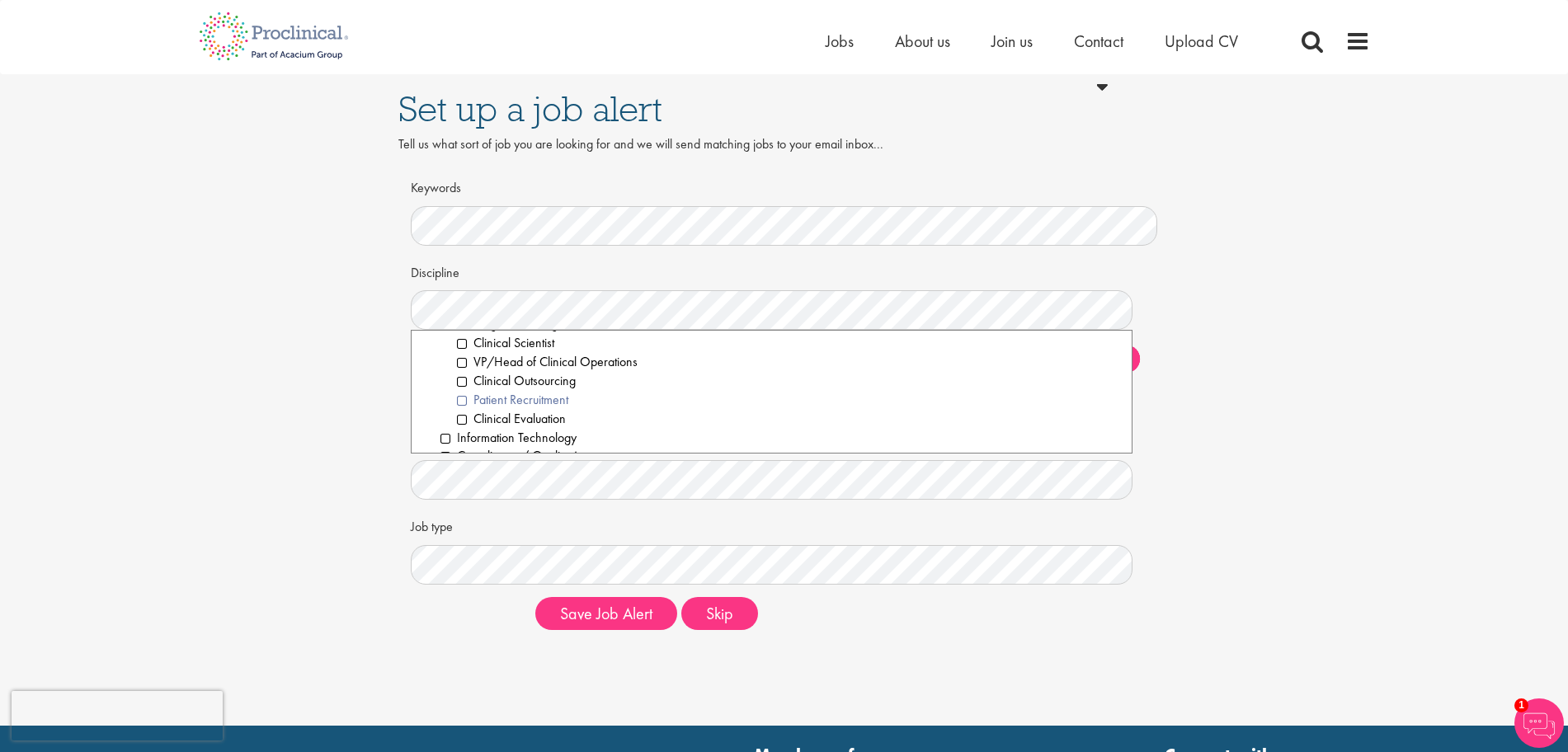
click at [464, 399] on li "Patient Recruitment" at bounding box center [788, 400] width 663 height 19
click at [459, 399] on li "Patient Recruitment" at bounding box center [788, 400] width 663 height 19
click at [460, 413] on li "Good Pharmacovigilance Practice (GVP)" at bounding box center [788, 408] width 663 height 19
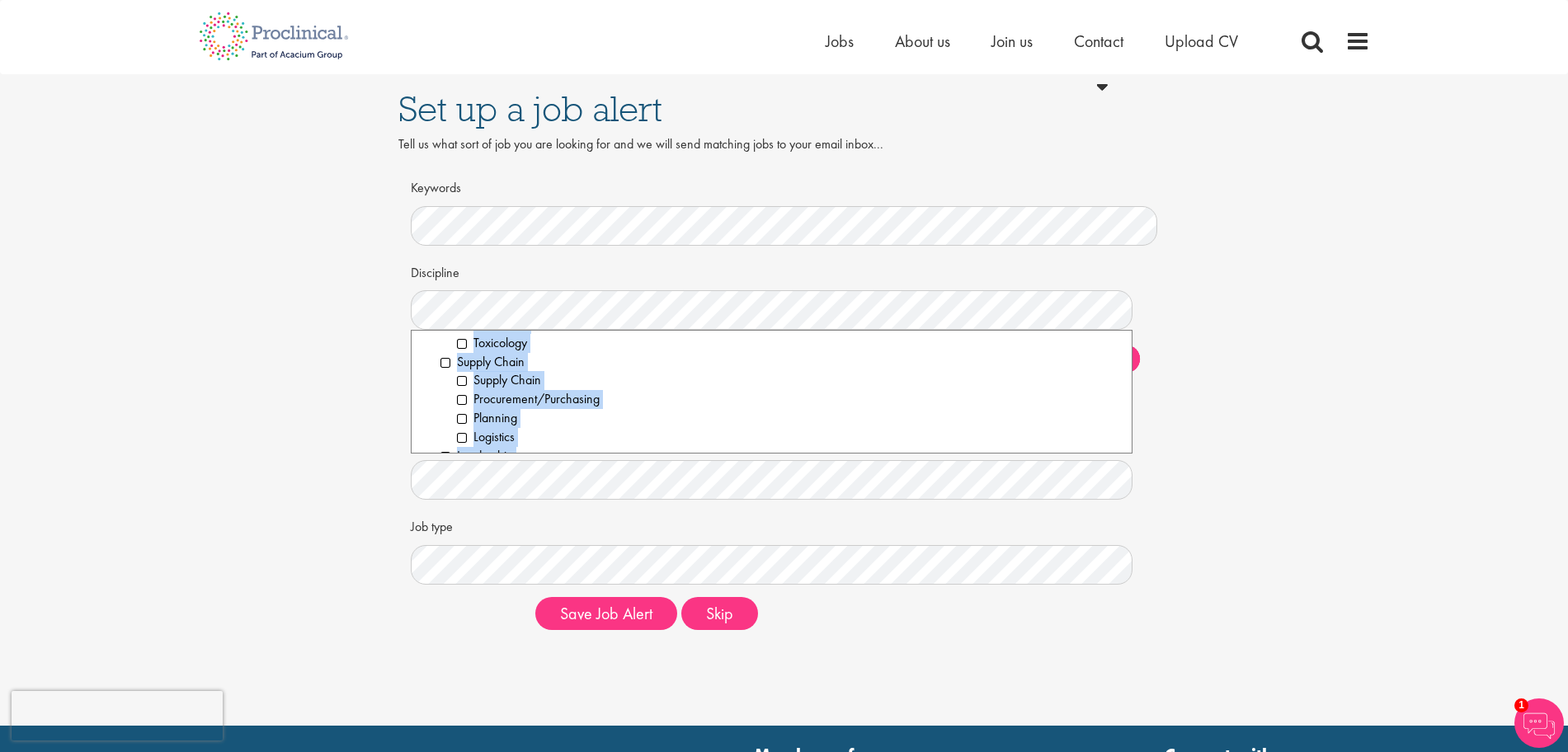
scroll to position [2398, 0]
click at [649, 474] on div "Discipline Clear All Computer Science Data Science Recruitment Consultant Biome…" at bounding box center [784, 422] width 722 height 327
drag, startPoint x: 561, startPoint y: 433, endPoint x: 439, endPoint y: 352, distance: 146.4
click at [439, 352] on ol "All Computer Science Data Science Recruitment Consultant Biometrics Analysis St…" at bounding box center [771, 391] width 722 height 123
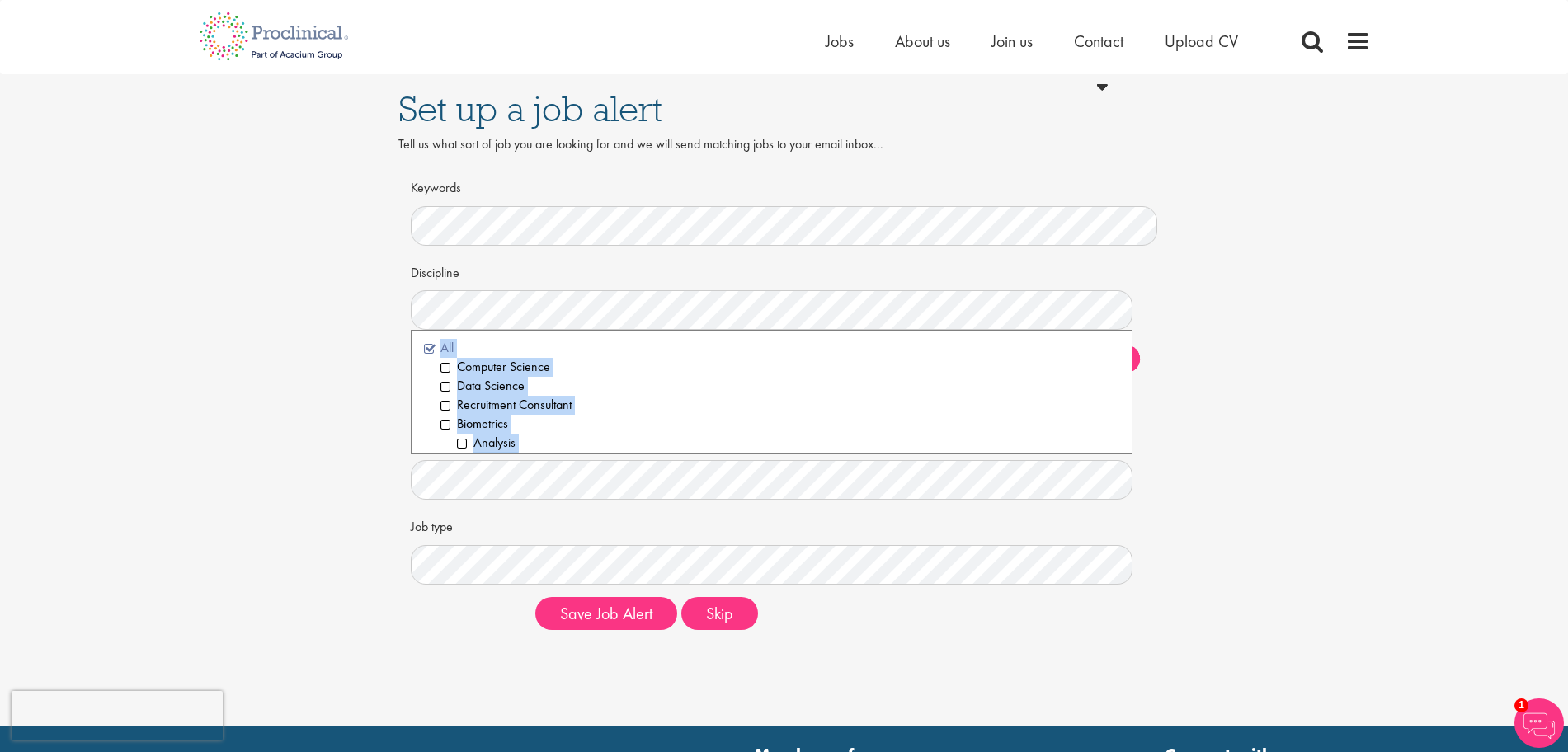
copy ol "All Computer Science Data Science Recruitment Consultant Biometrics Analysis St…"
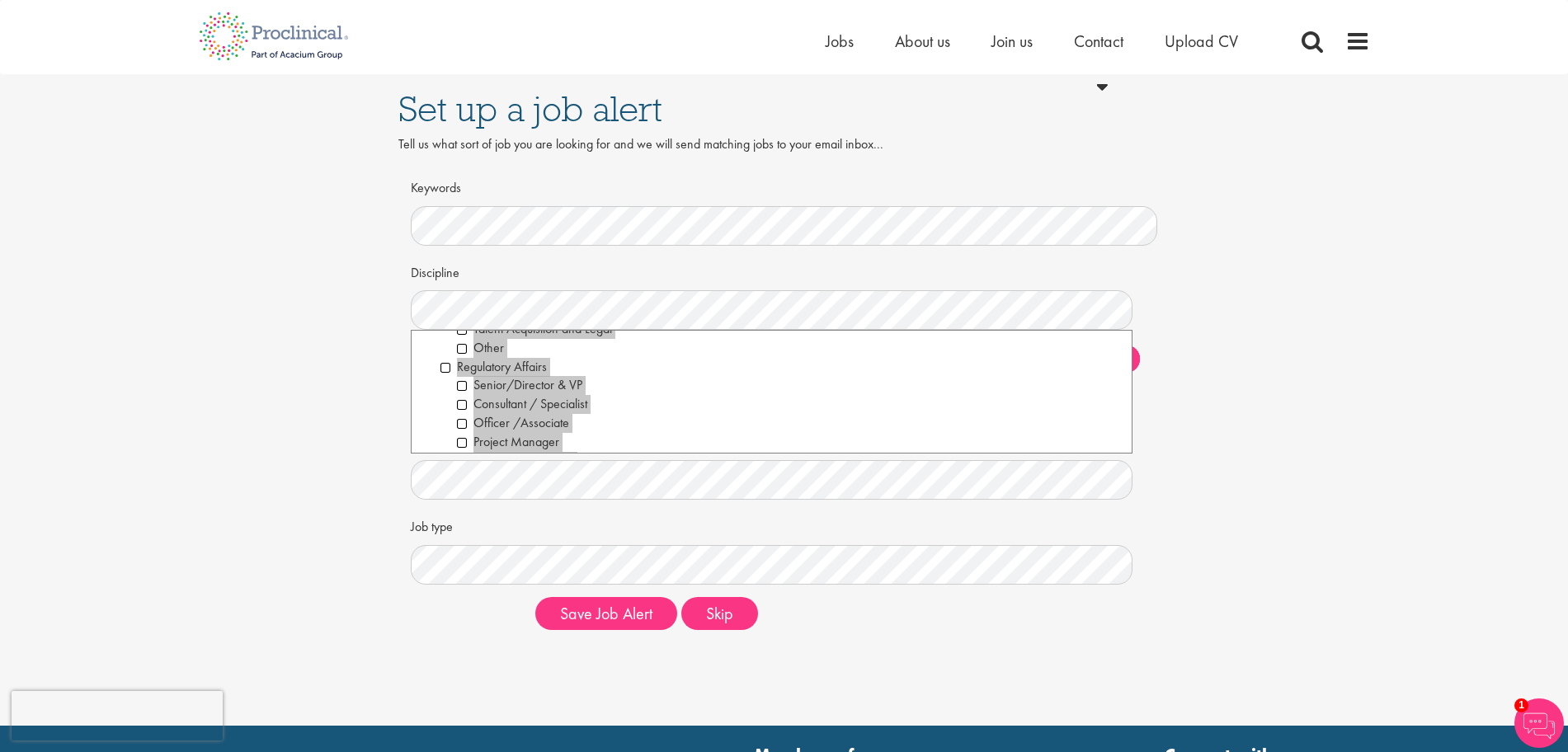
scroll to position [1884, 0]
click at [445, 367] on li "Regulatory Affairs" at bounding box center [780, 366] width 680 height 19
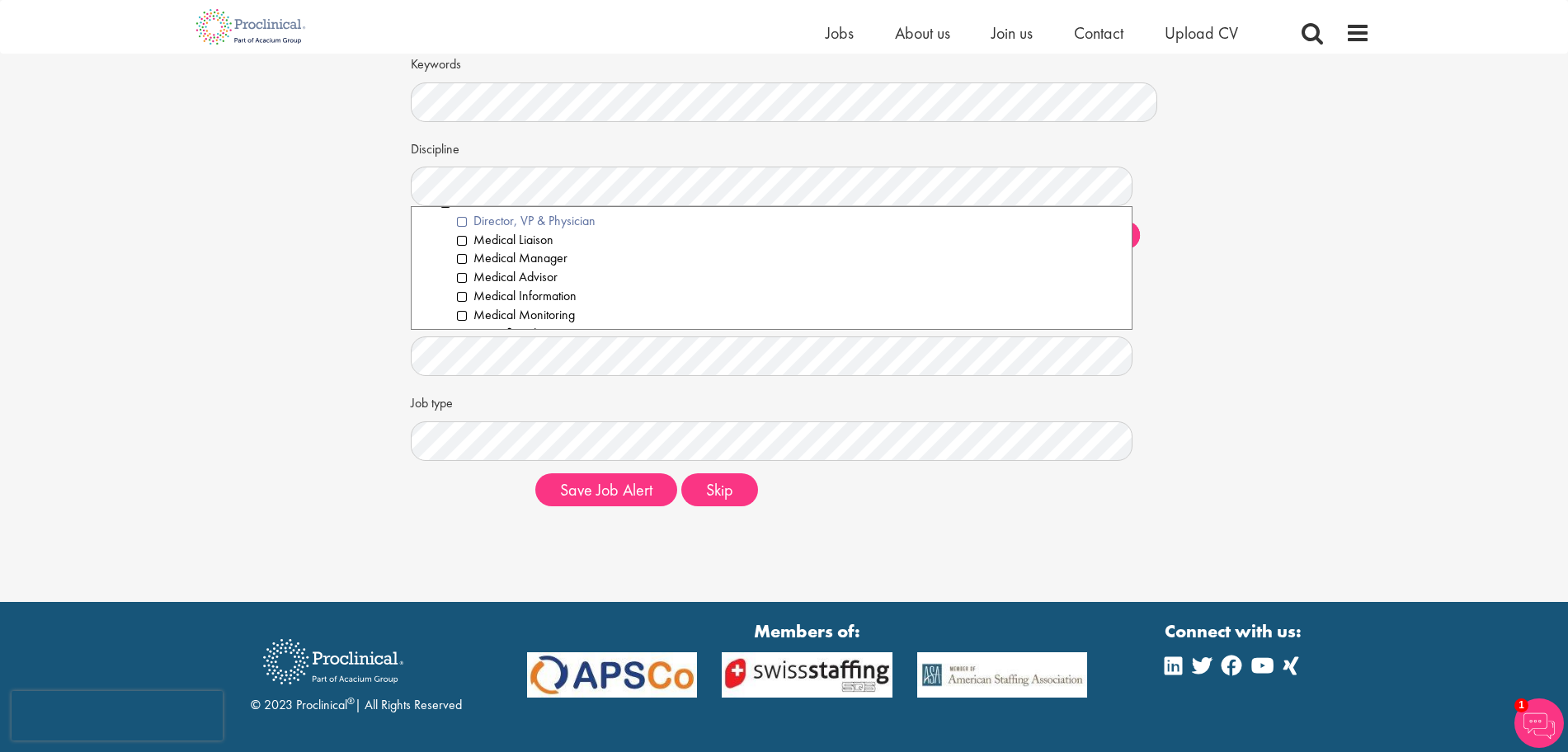
scroll to position [1574, 0]
click at [464, 266] on li "Medical Monitoring" at bounding box center [788, 269] width 663 height 19
click at [465, 275] on li "Medical Communications" at bounding box center [788, 277] width 663 height 19
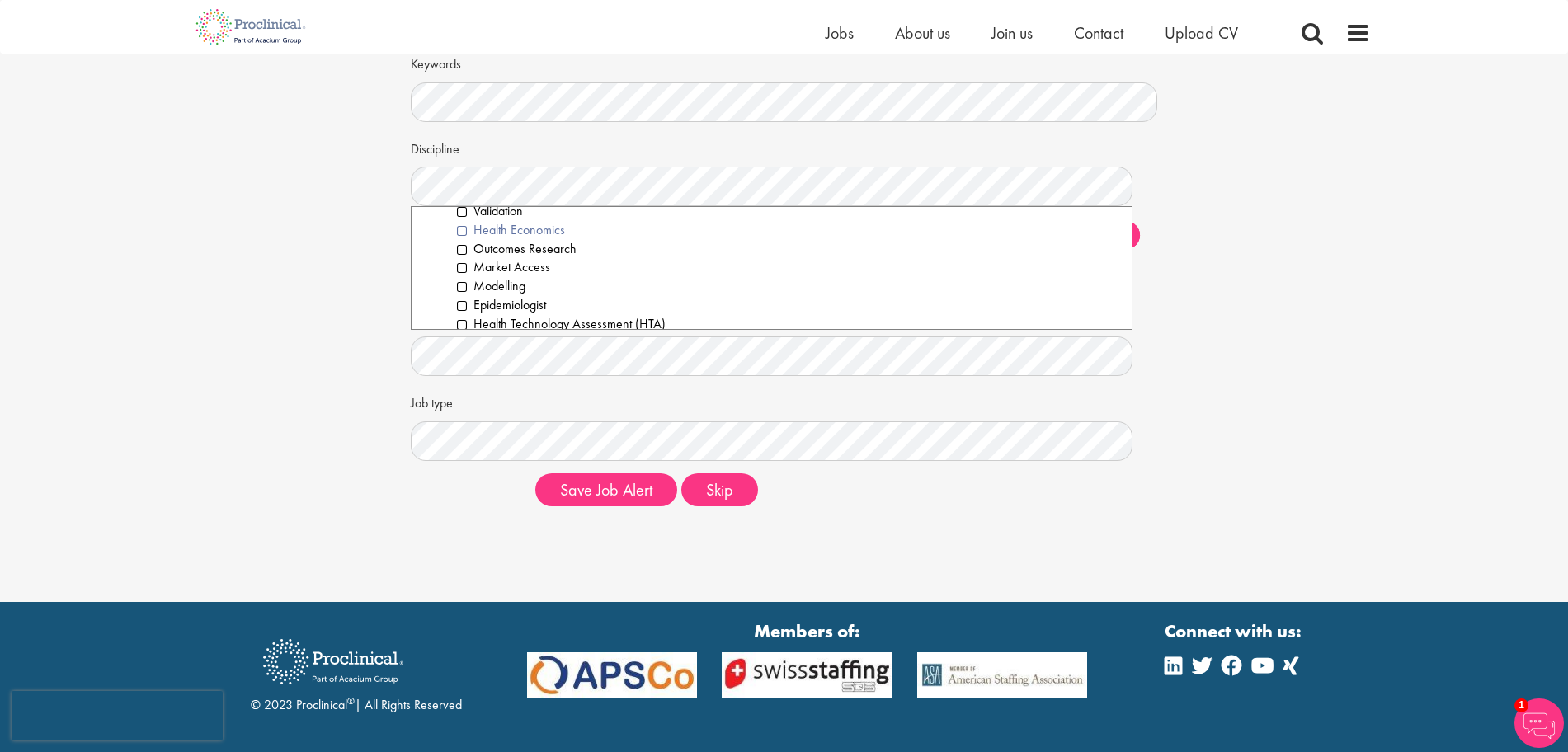
click at [462, 232] on li "Health Economics" at bounding box center [788, 230] width 663 height 19
click at [460, 247] on li "Outcomes Research" at bounding box center [788, 249] width 663 height 19
click at [459, 265] on li "Market Access" at bounding box center [788, 267] width 663 height 19
click at [461, 293] on li "Medical Writing" at bounding box center [788, 296] width 663 height 19
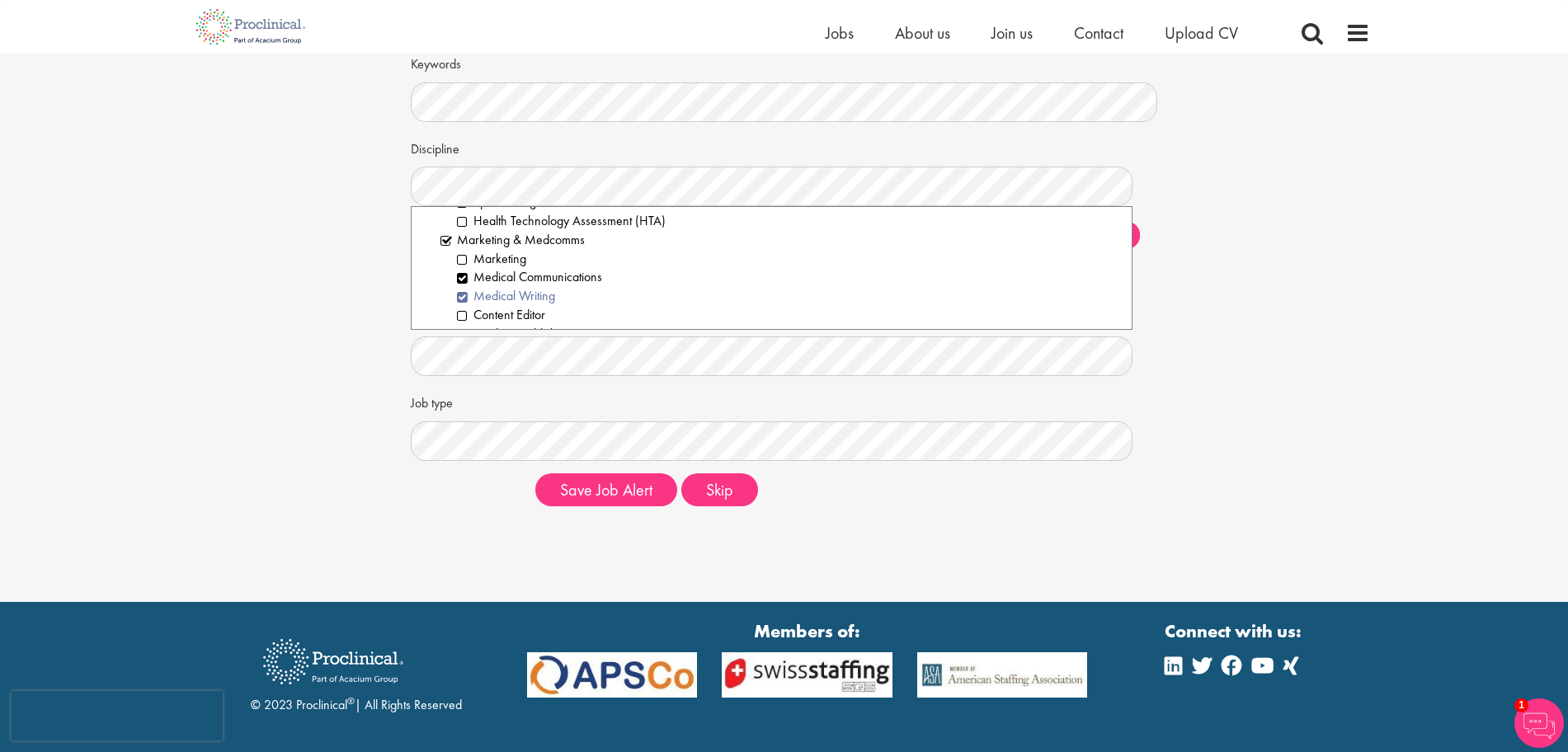
scroll to position [1368, 0]
click at [459, 244] on li "Market Research" at bounding box center [788, 249] width 663 height 19
click at [462, 218] on li "Account Management" at bounding box center [788, 221] width 663 height 19
click at [464, 234] on li "Project Management" at bounding box center [788, 241] width 663 height 19
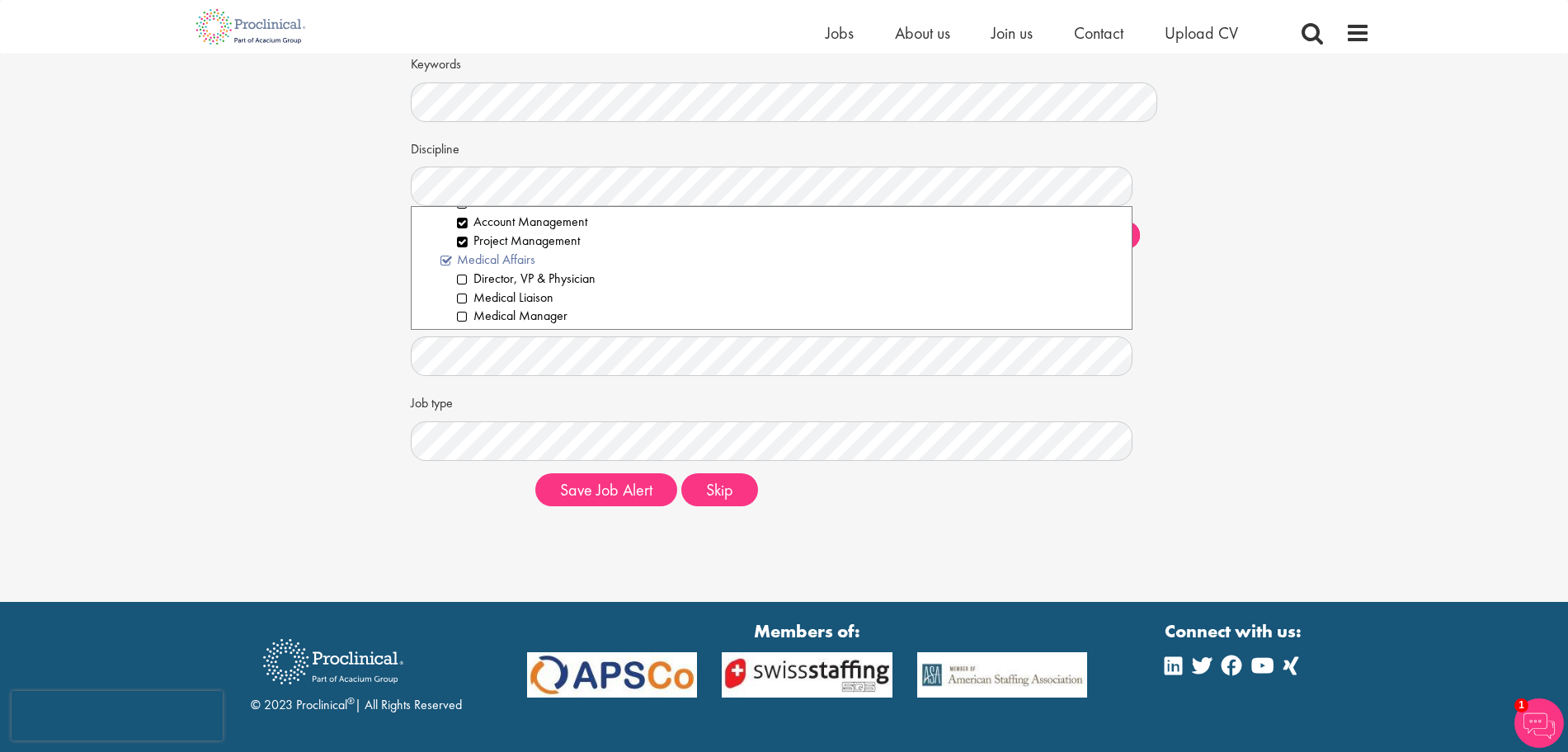
click at [446, 254] on li "Medical Affairs" at bounding box center [780, 259] width 680 height 19
click at [263, 253] on div "Set up a job alert Tell us what sort of job you are looking for and we will sen…" at bounding box center [784, 234] width 1592 height 568
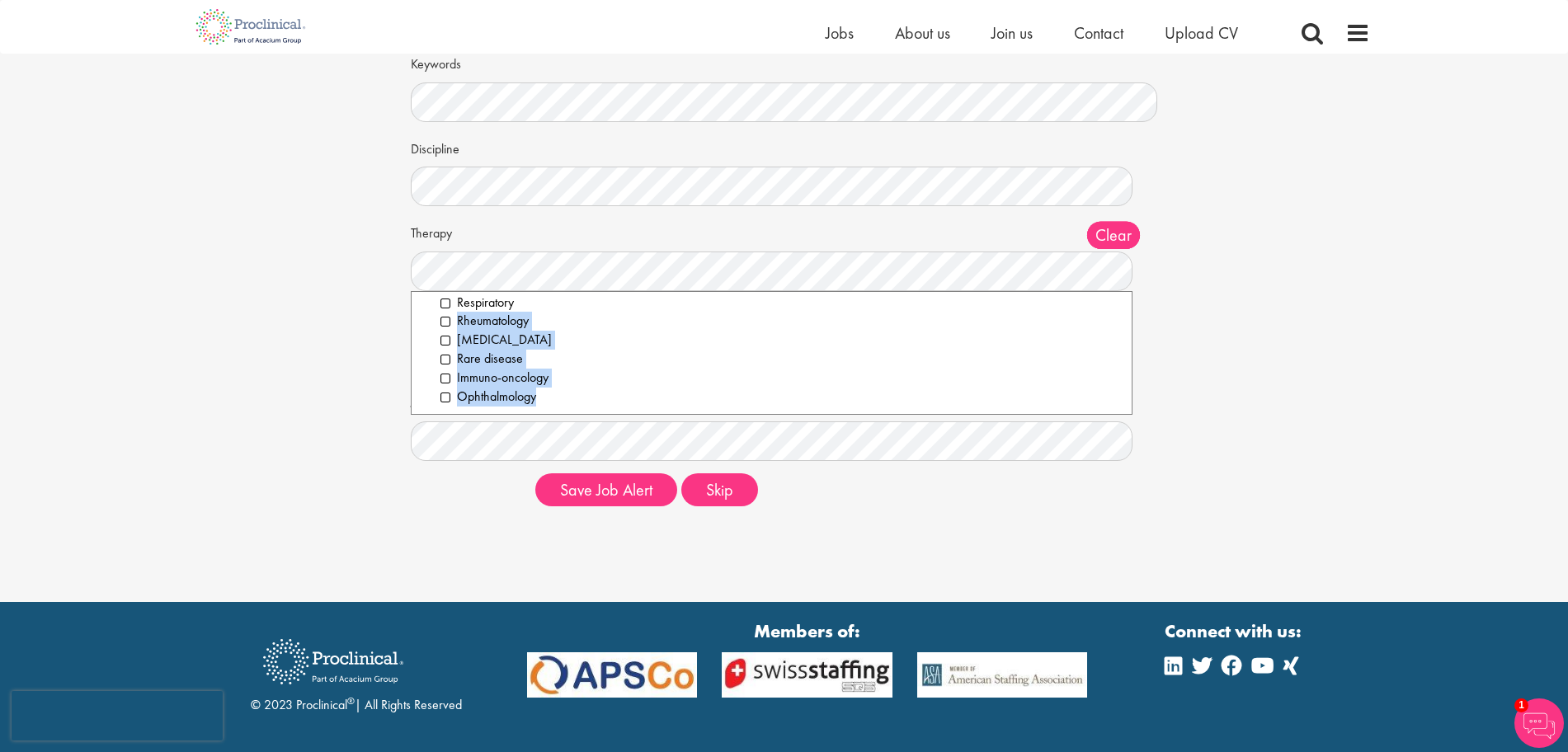
scroll to position [0, 0]
drag, startPoint x: 603, startPoint y: 405, endPoint x: 419, endPoint y: 305, distance: 209.4
click at [419, 305] on ol "All Analgesics & Anaesthetics Animal Health Cardiovascular Dermatology [MEDICAL…" at bounding box center [771, 352] width 722 height 123
click at [442, 364] on li "Cardiovascular" at bounding box center [780, 366] width 680 height 19
click at [449, 328] on li "Analgesics & Anaesthetics" at bounding box center [780, 328] width 680 height 19
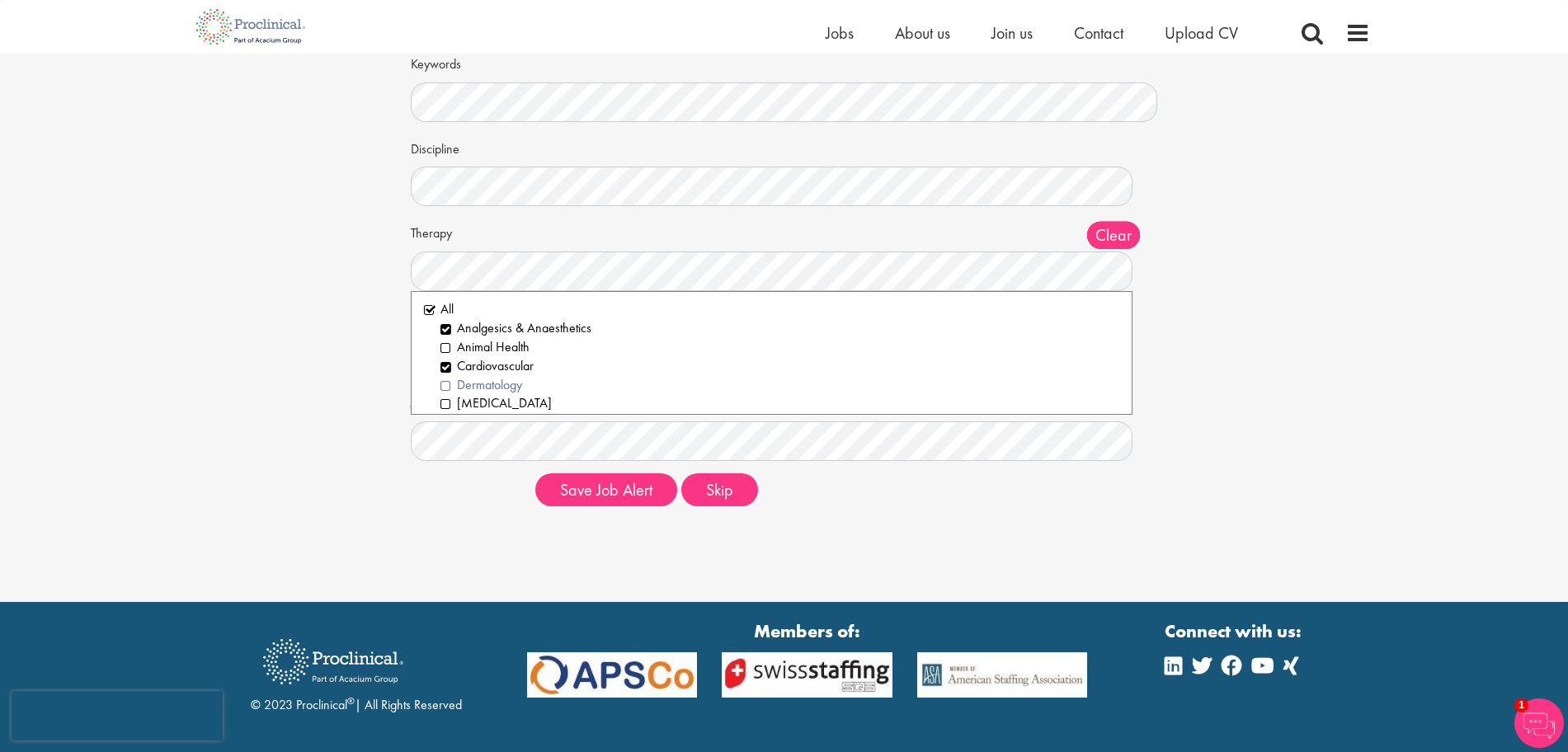
click at [443, 384] on li "Dermatology" at bounding box center [780, 384] width 680 height 19
click at [444, 400] on li "[MEDICAL_DATA]" at bounding box center [780, 403] width 680 height 19
click at [443, 373] on li "Haematology" at bounding box center [780, 376] width 680 height 19
click at [448, 391] on li "[MEDICAL_DATA]" at bounding box center [780, 394] width 680 height 19
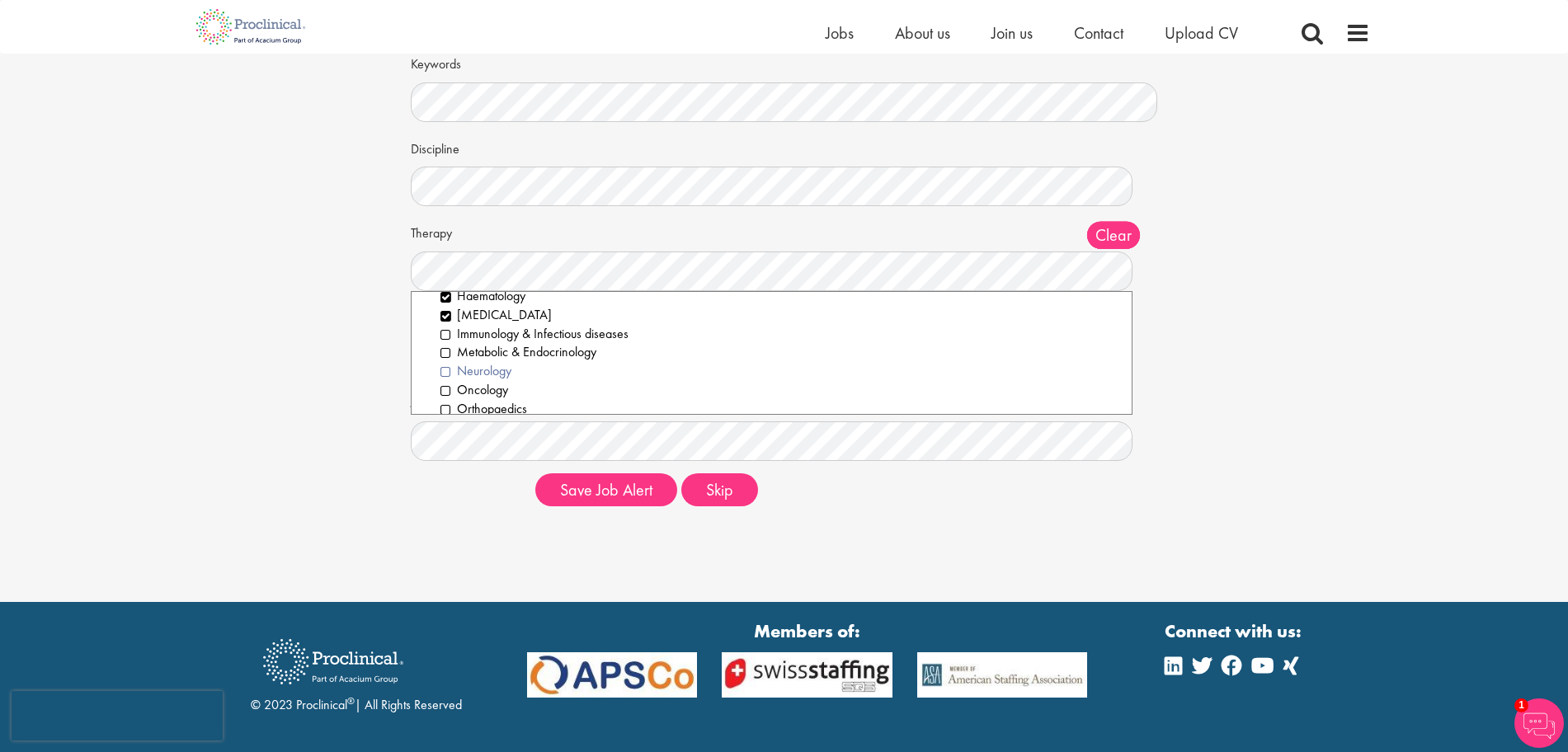
scroll to position [206, 0]
click at [443, 310] on li "Immunology & Infectious diseases" at bounding box center [780, 311] width 680 height 19
click at [443, 364] on li "Oncology" at bounding box center [780, 367] width 680 height 19
click at [448, 382] on li "Orthopaedics" at bounding box center [780, 385] width 680 height 19
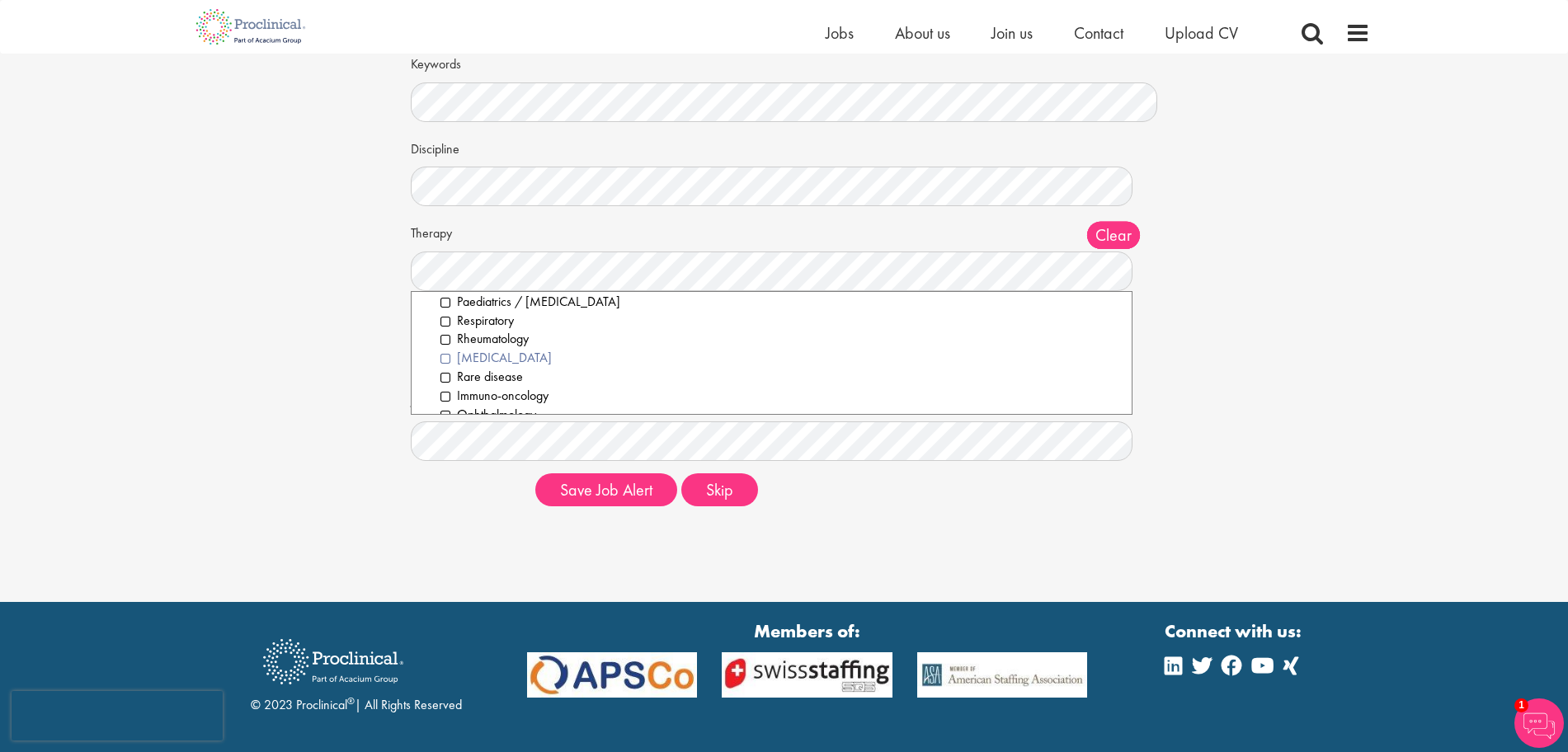
click at [444, 354] on li "[MEDICAL_DATA]" at bounding box center [780, 358] width 680 height 19
click at [442, 381] on li "Rare disease" at bounding box center [780, 376] width 680 height 19
click at [442, 374] on li "Immuno-oncology" at bounding box center [780, 377] width 680 height 19
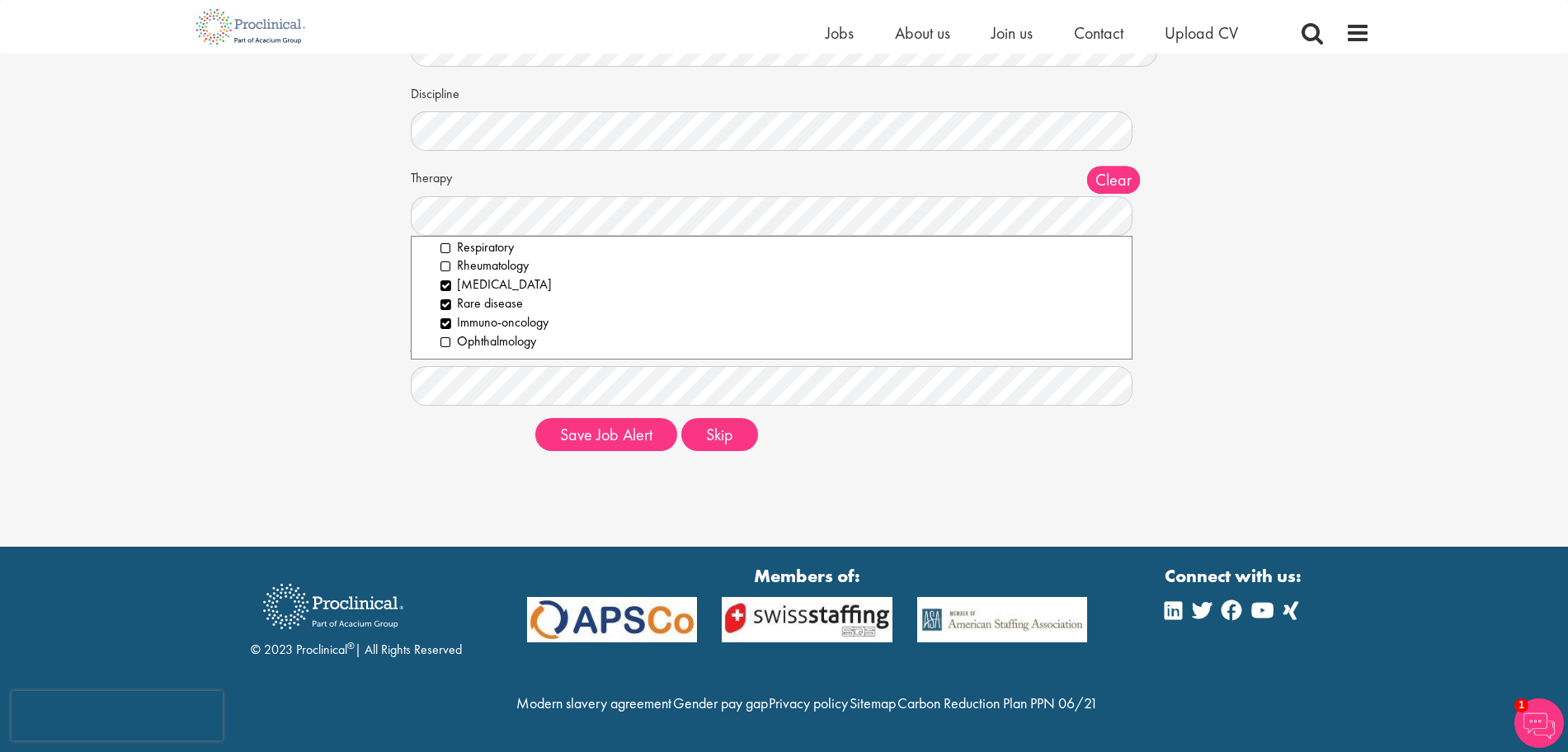
click at [390, 326] on div "Set up a job alert Tell us what sort of job you are looking for and we will sen…" at bounding box center [784, 179] width 797 height 568
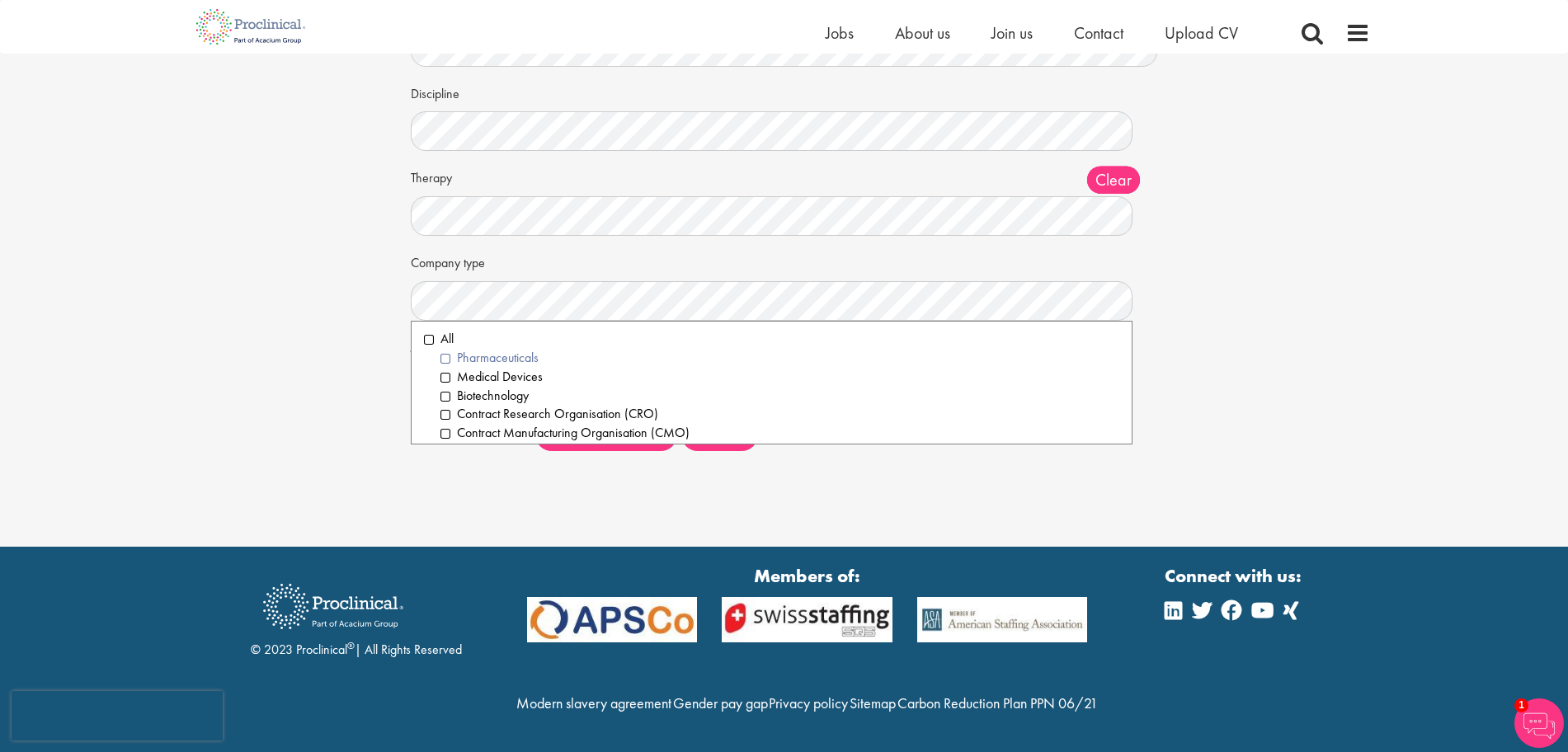
click at [444, 349] on li "Pharmaceuticals" at bounding box center [780, 358] width 680 height 19
click at [443, 368] on li "Medical Devices" at bounding box center [780, 376] width 680 height 19
click at [442, 386] on li "Biotechnology" at bounding box center [780, 395] width 680 height 19
click at [442, 339] on li "Health Care" at bounding box center [780, 348] width 680 height 19
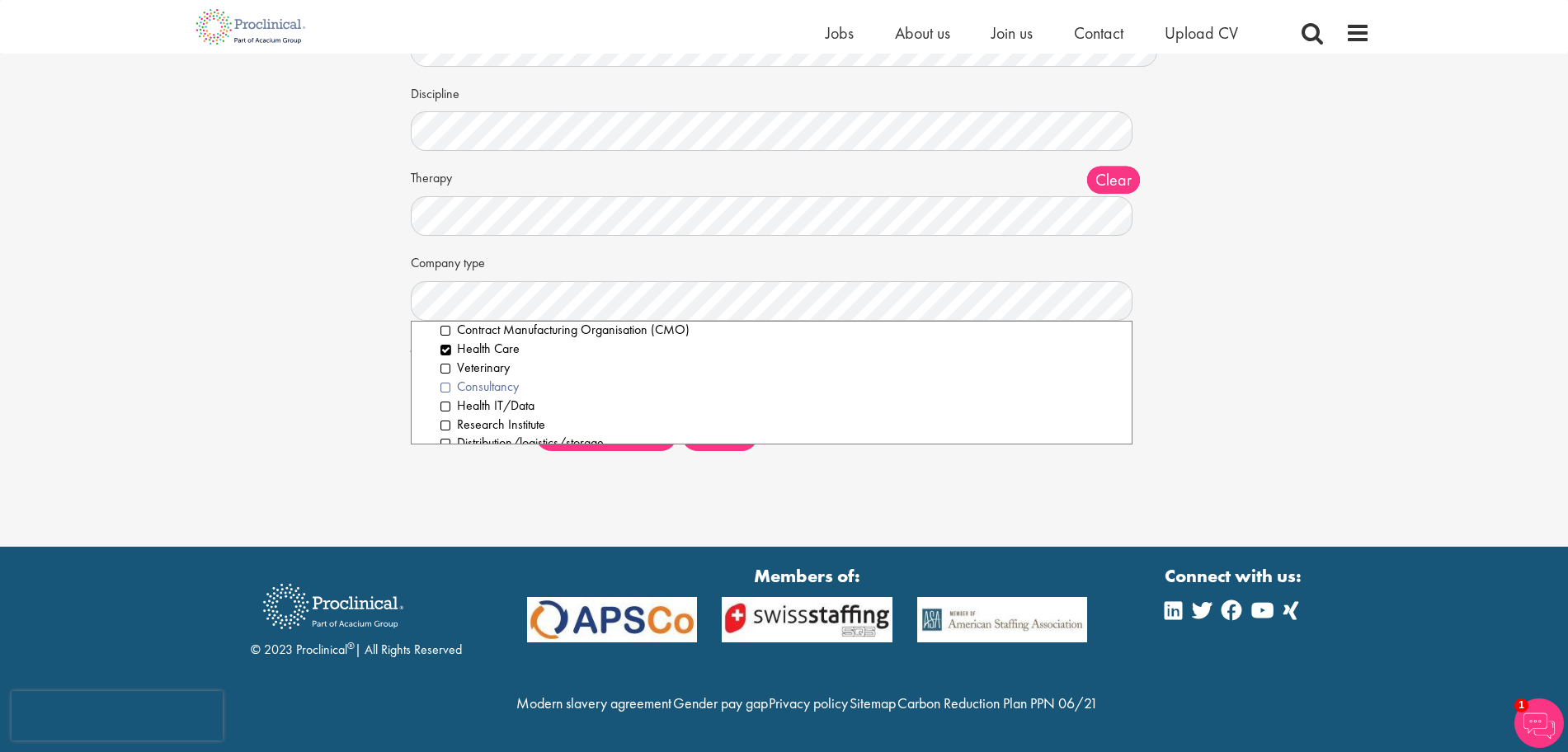
click at [445, 377] on li "Consultancy" at bounding box center [780, 386] width 680 height 19
click at [444, 313] on li "Research Institute" at bounding box center [780, 321] width 680 height 19
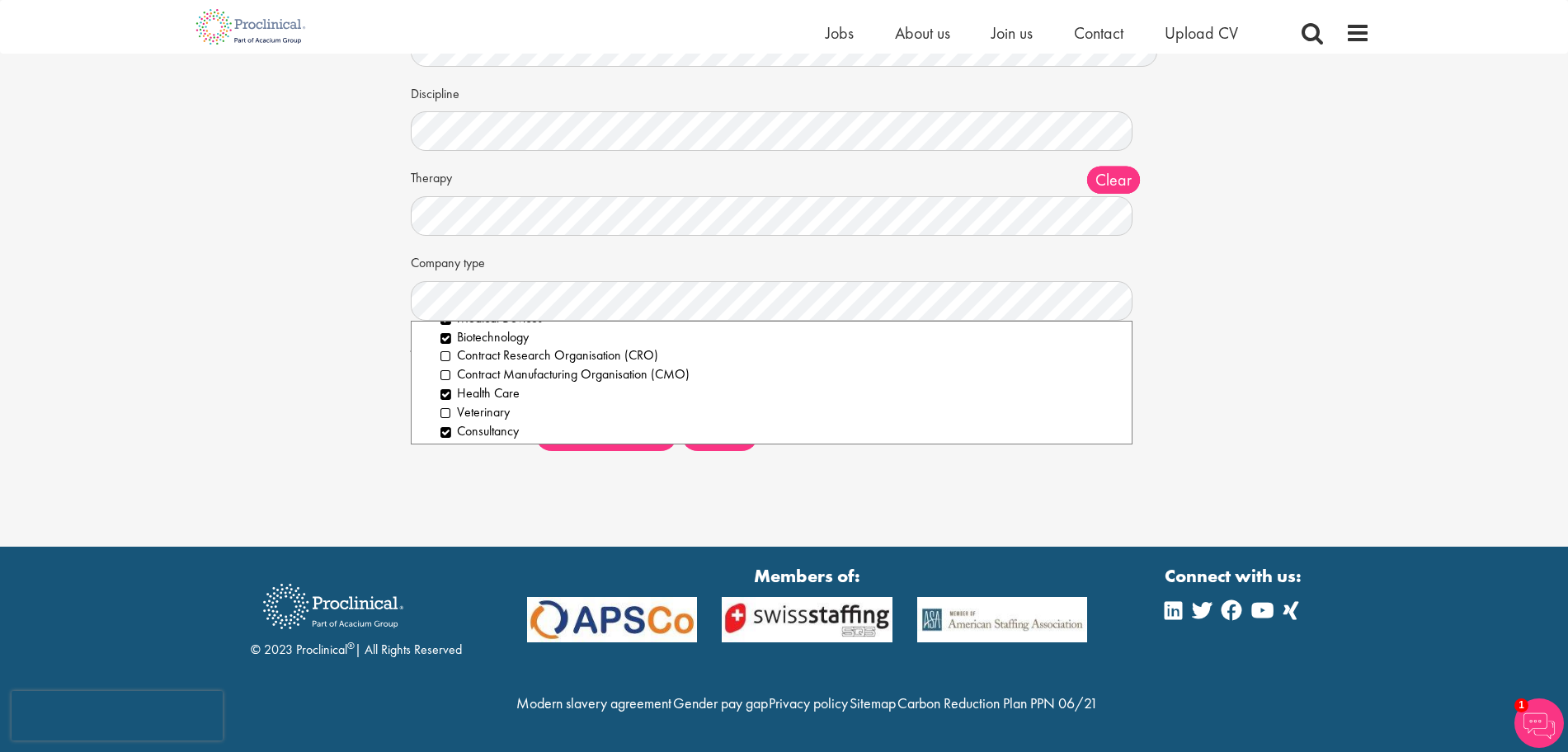
scroll to position [8, 0]
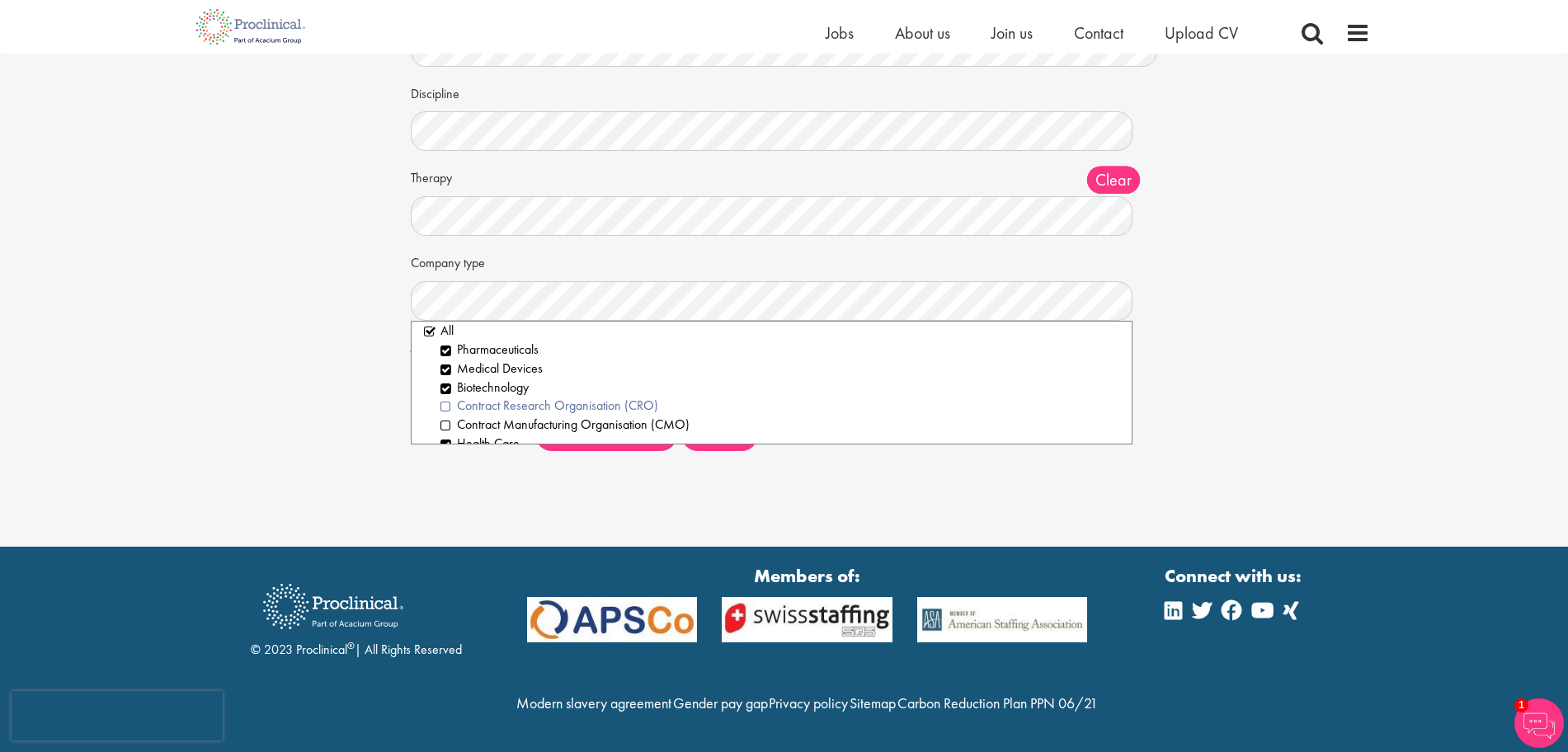
click at [448, 396] on li "Contract Research Organisation (CRO)" at bounding box center [780, 405] width 680 height 19
click at [292, 321] on div "Set up a job alert Tell us what sort of job you are looking for and we will sen…" at bounding box center [784, 179] width 1592 height 568
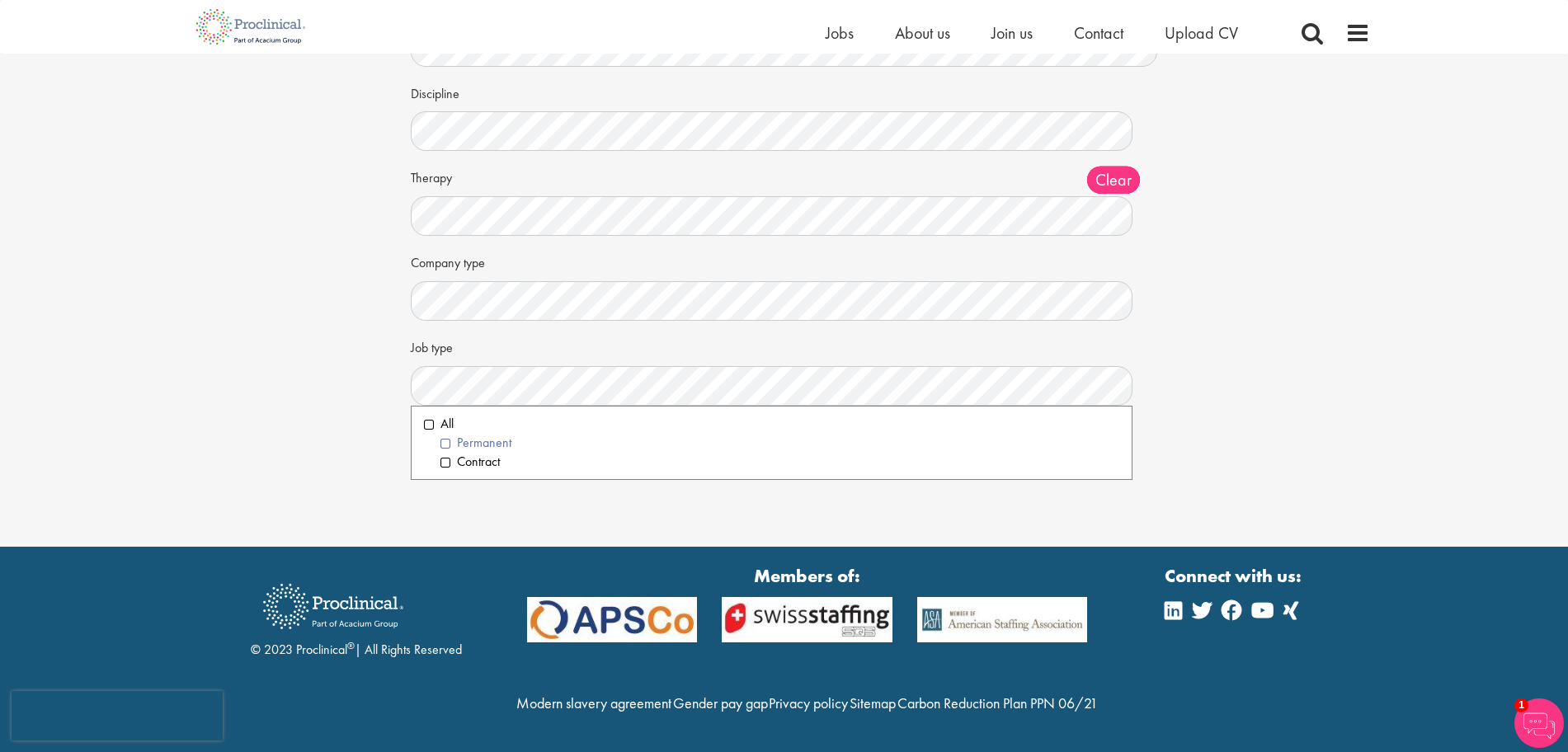
click at [446, 433] on li "Permanent" at bounding box center [780, 442] width 680 height 19
click at [345, 370] on div "Set up a job alert Tell us what sort of job you are looking for and we will sen…" at bounding box center [784, 179] width 1592 height 568
click at [258, 330] on div "Set up a job alert Tell us what sort of job you are looking for and we will sen…" at bounding box center [784, 179] width 1592 height 568
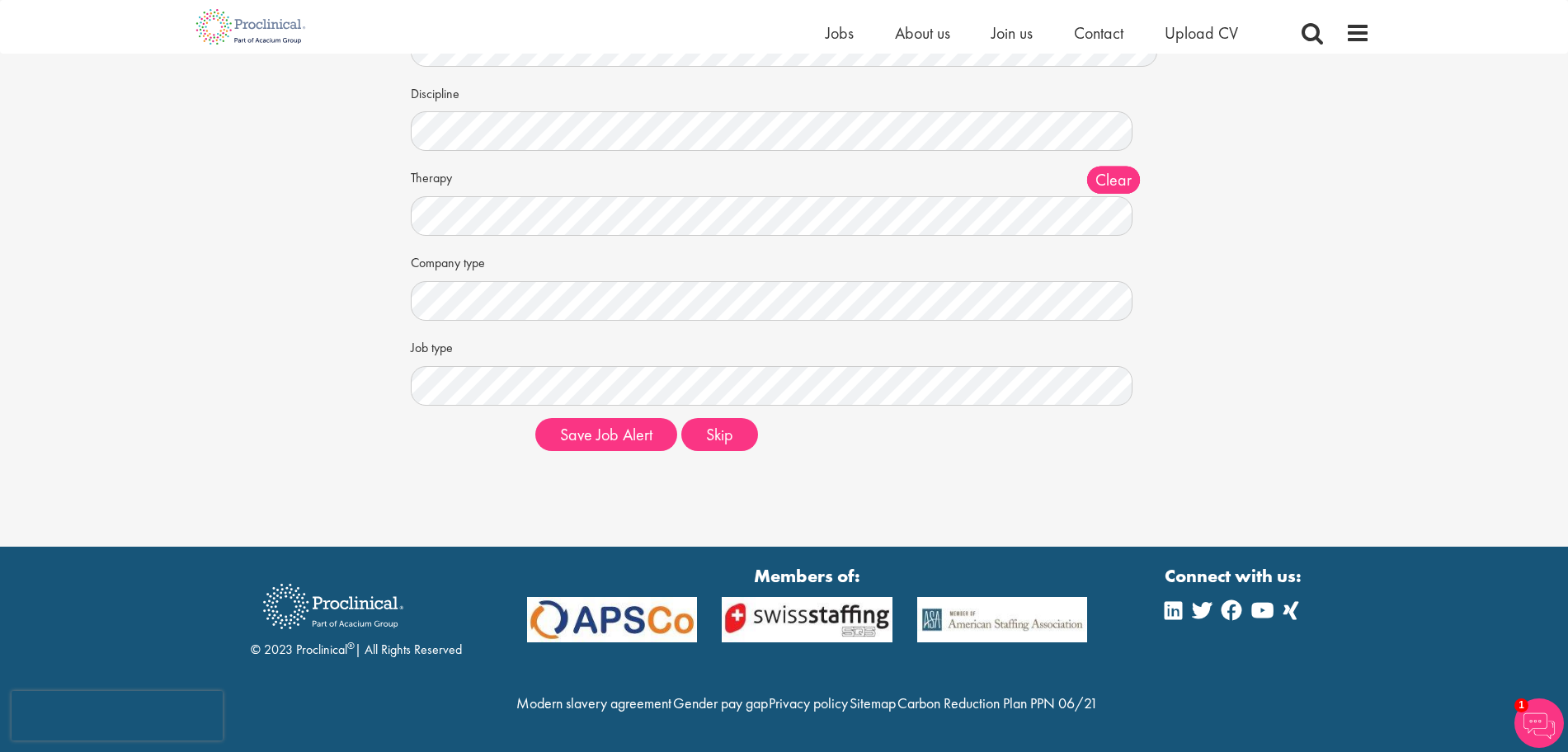
scroll to position [91, 0]
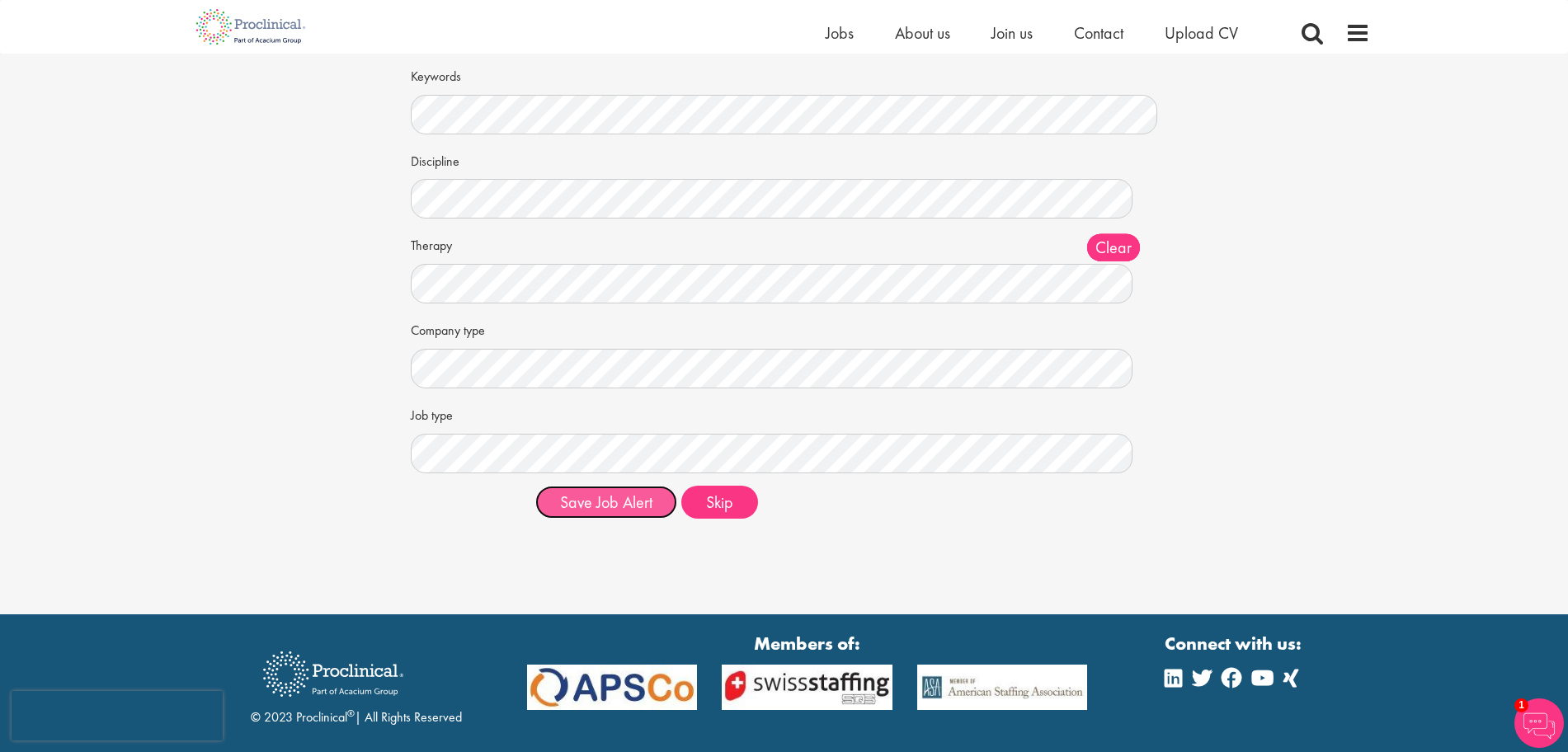
click at [617, 501] on button "Save Job Alert" at bounding box center [606, 502] width 142 height 33
